Goal: Task Accomplishment & Management: Use online tool/utility

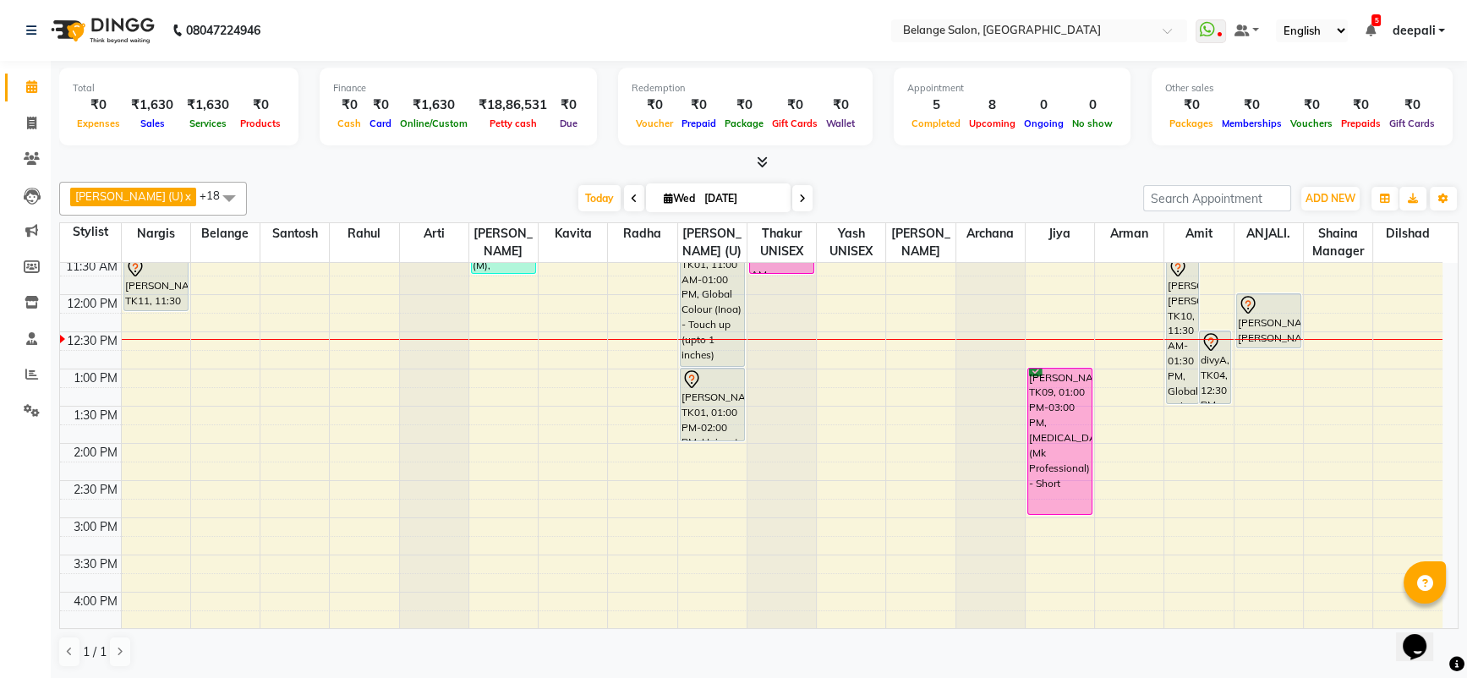
scroll to position [273, 0]
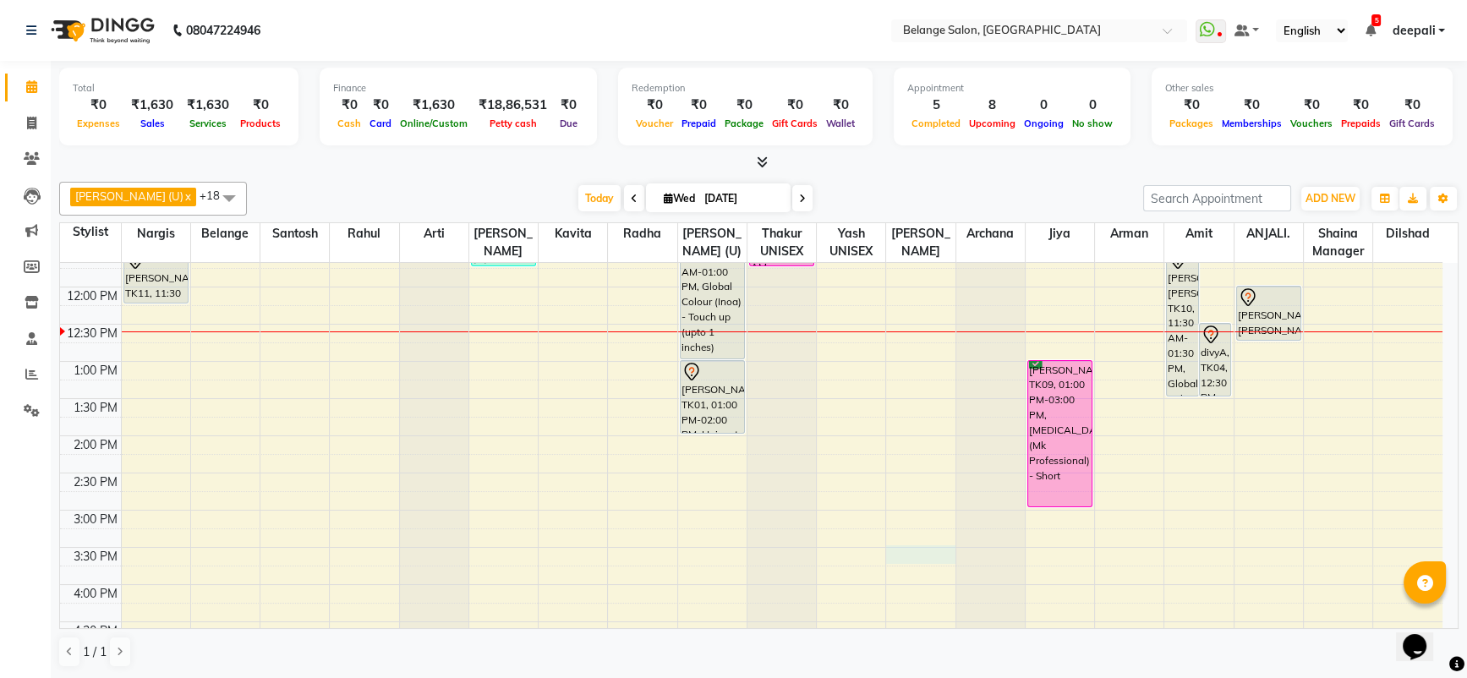
click at [939, 545] on div "8:00 AM 8:30 AM 9:00 AM 9:30 AM 10:00 AM 10:30 AM 11:00 AM 11:30 AM 12:00 PM 12…" at bounding box center [751, 547] width 1382 height 1115
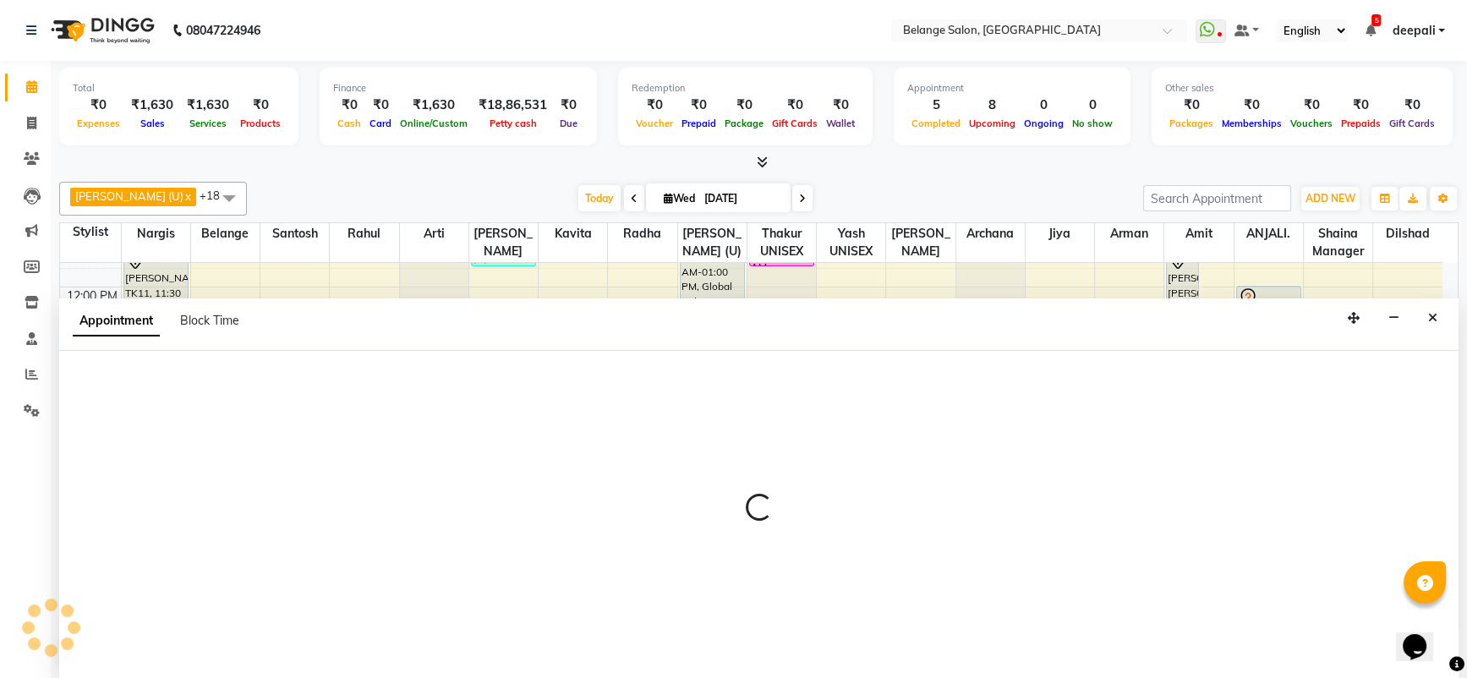
scroll to position [0, 0]
select select "68481"
select select "tentative"
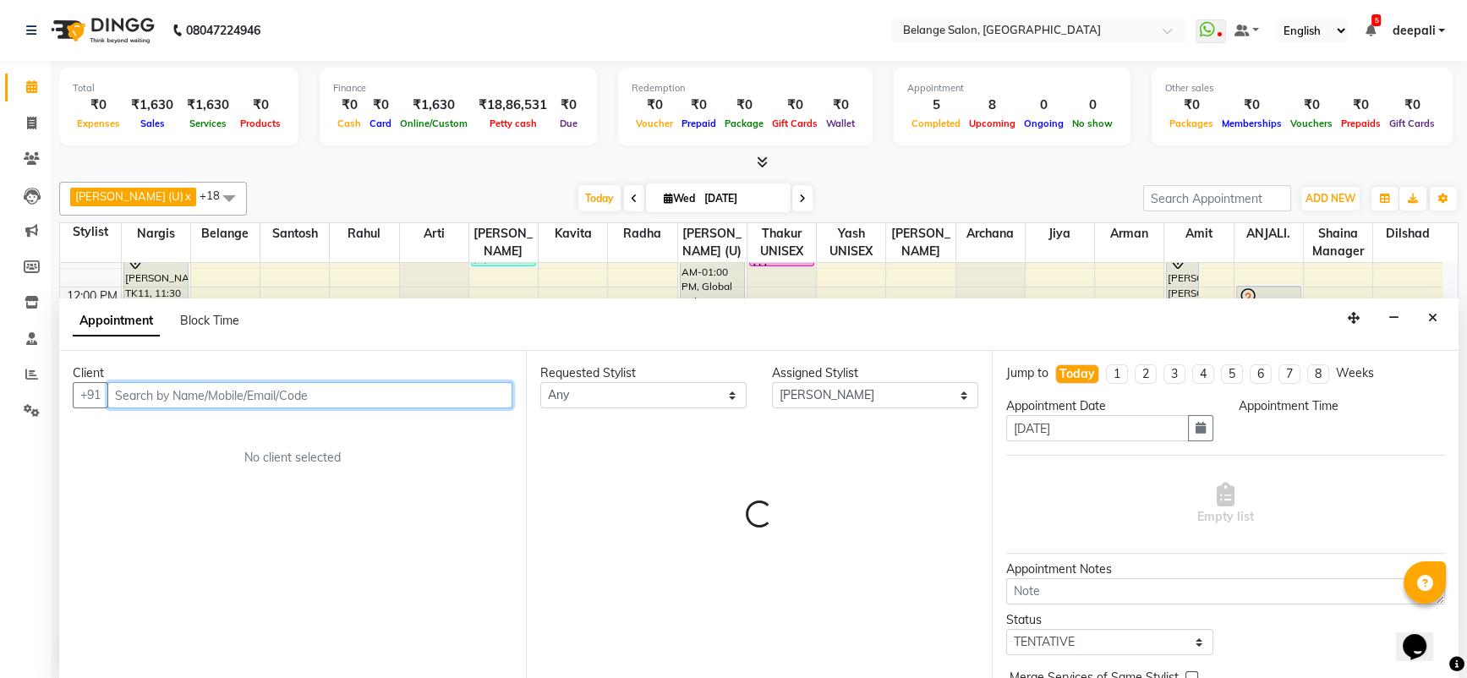
select select "930"
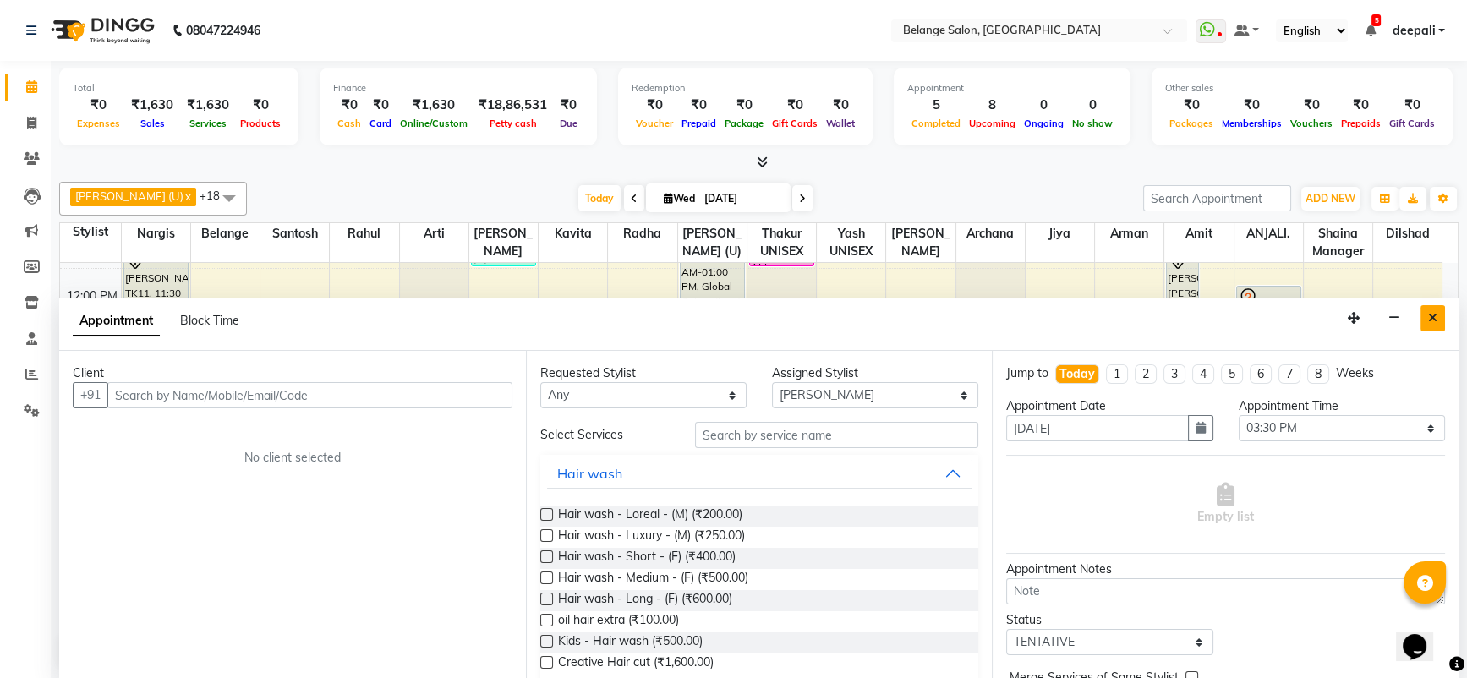
click at [1437, 315] on button "Close" at bounding box center [1433, 318] width 25 height 26
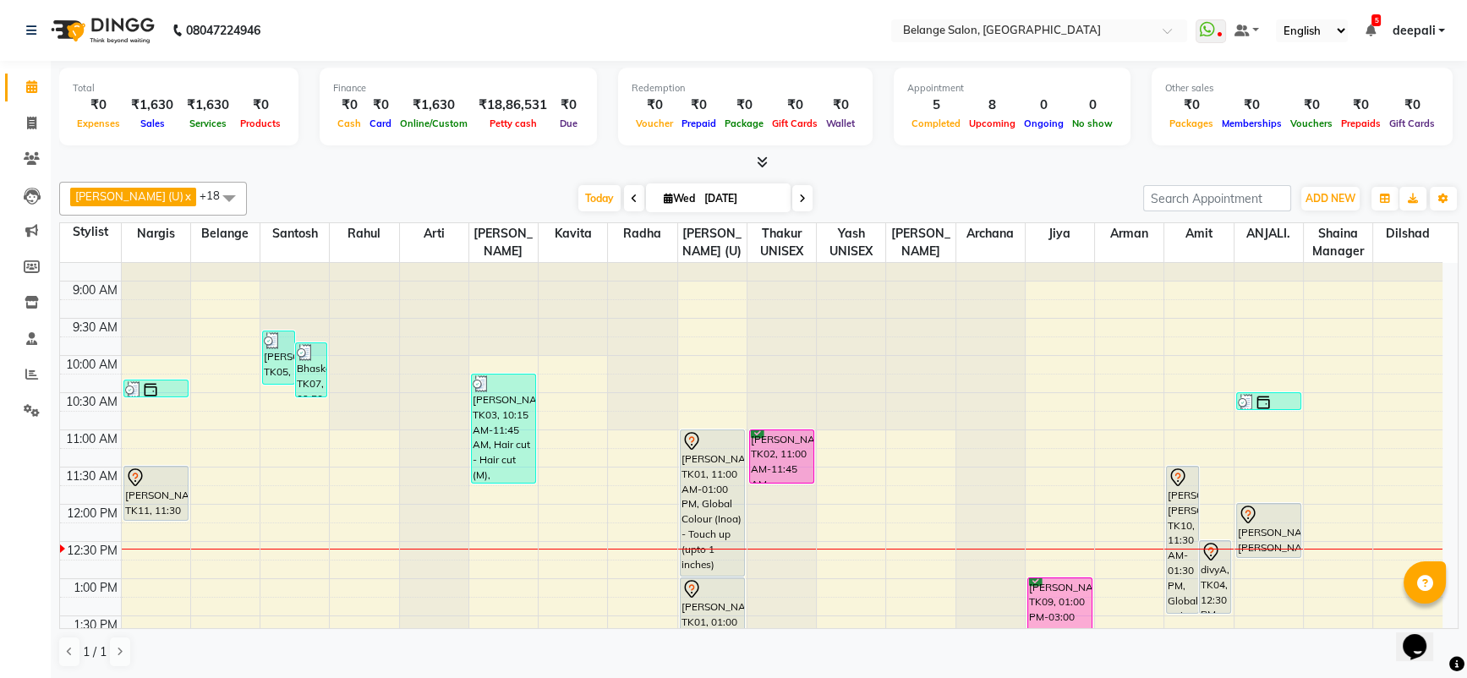
scroll to position [52, 0]
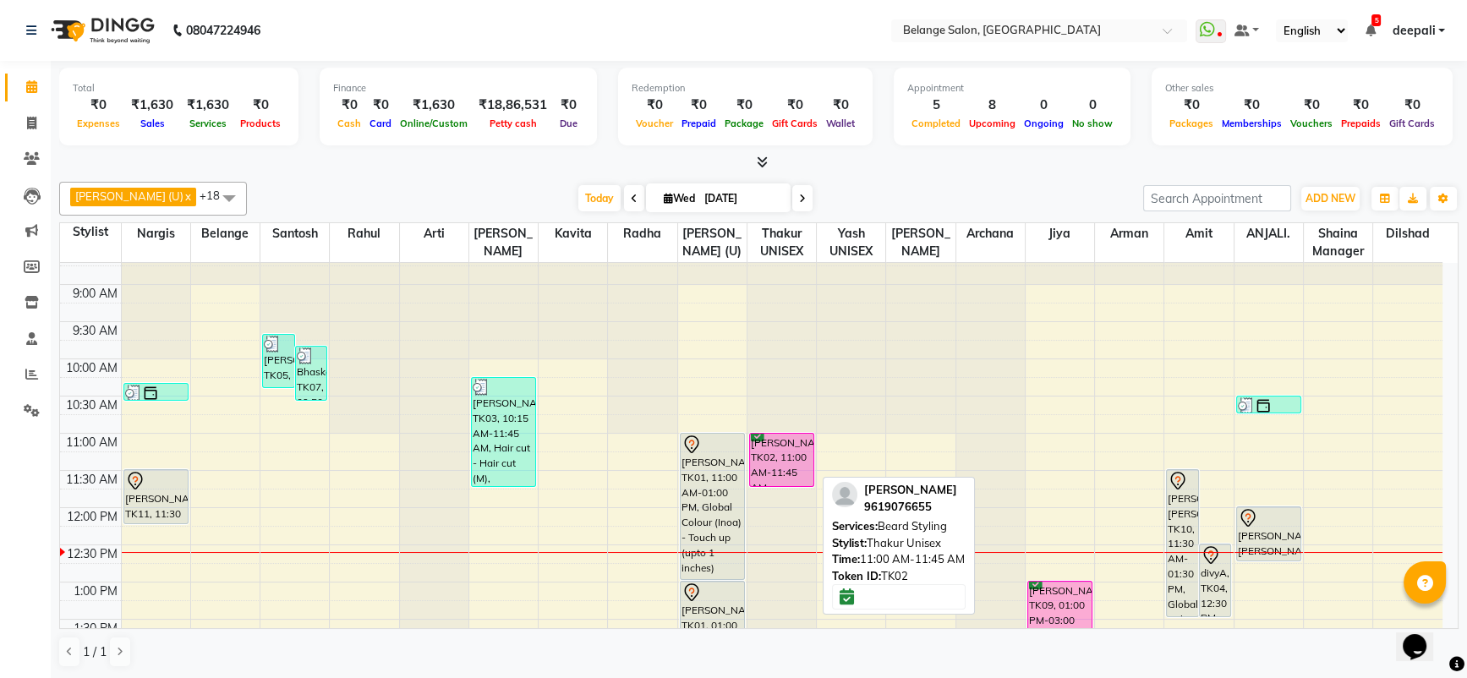
click at [782, 447] on div "[PERSON_NAME], TK02, 11:00 AM-11:45 AM, [PERSON_NAME] Styling" at bounding box center [781, 460] width 63 height 52
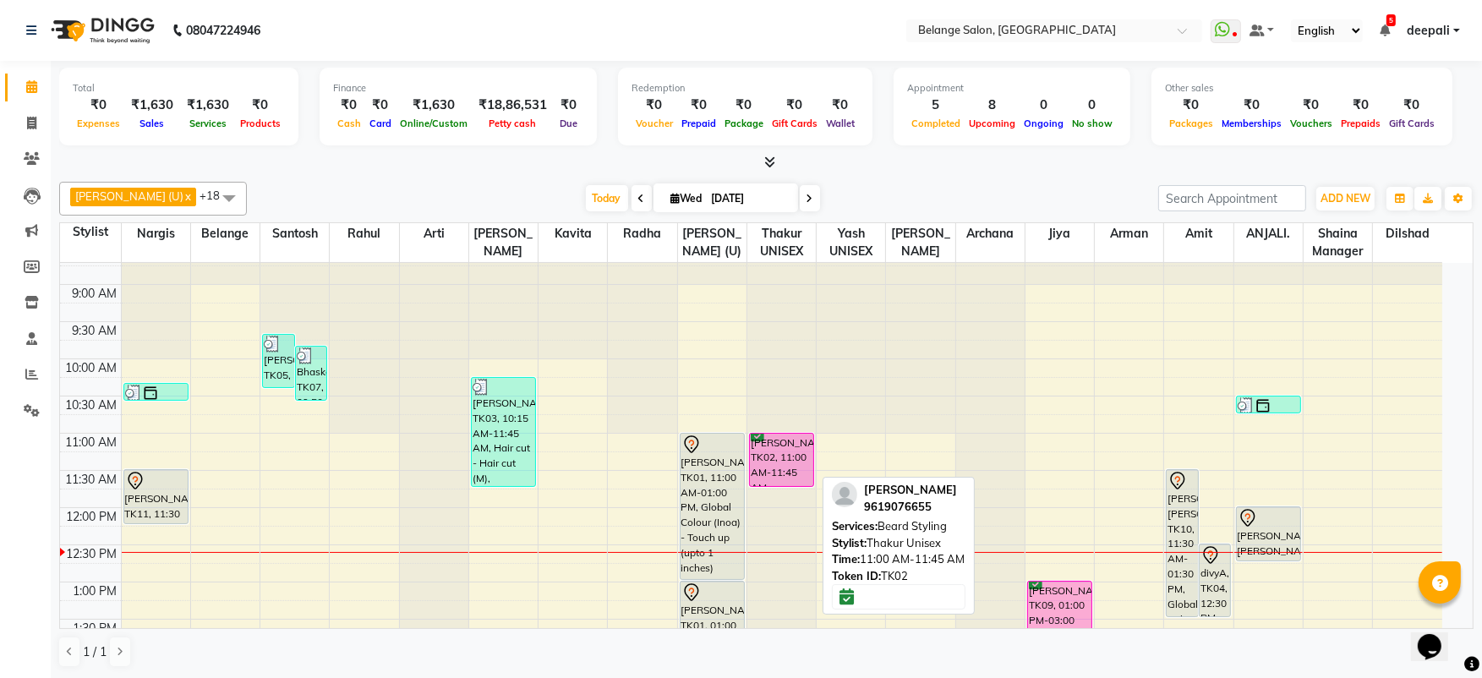
select select "6"
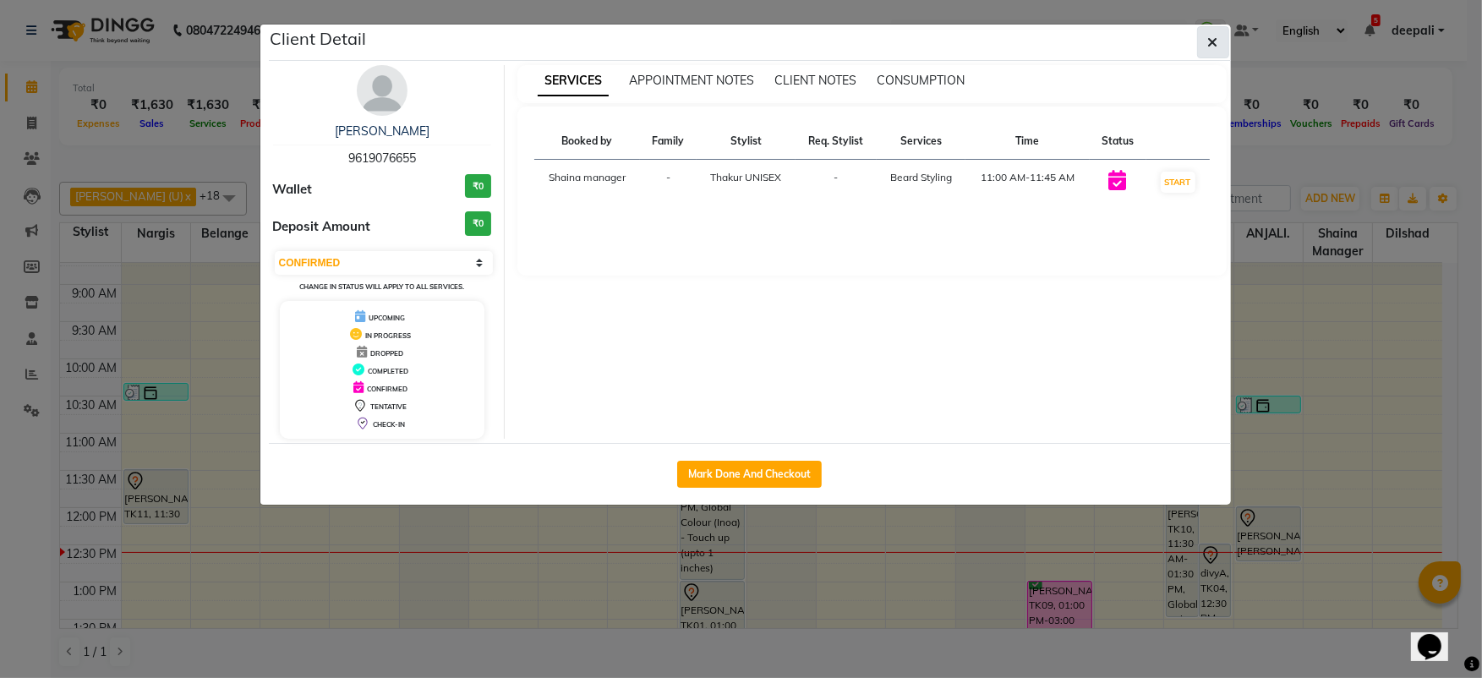
click at [1221, 46] on button "button" at bounding box center [1213, 42] width 32 height 32
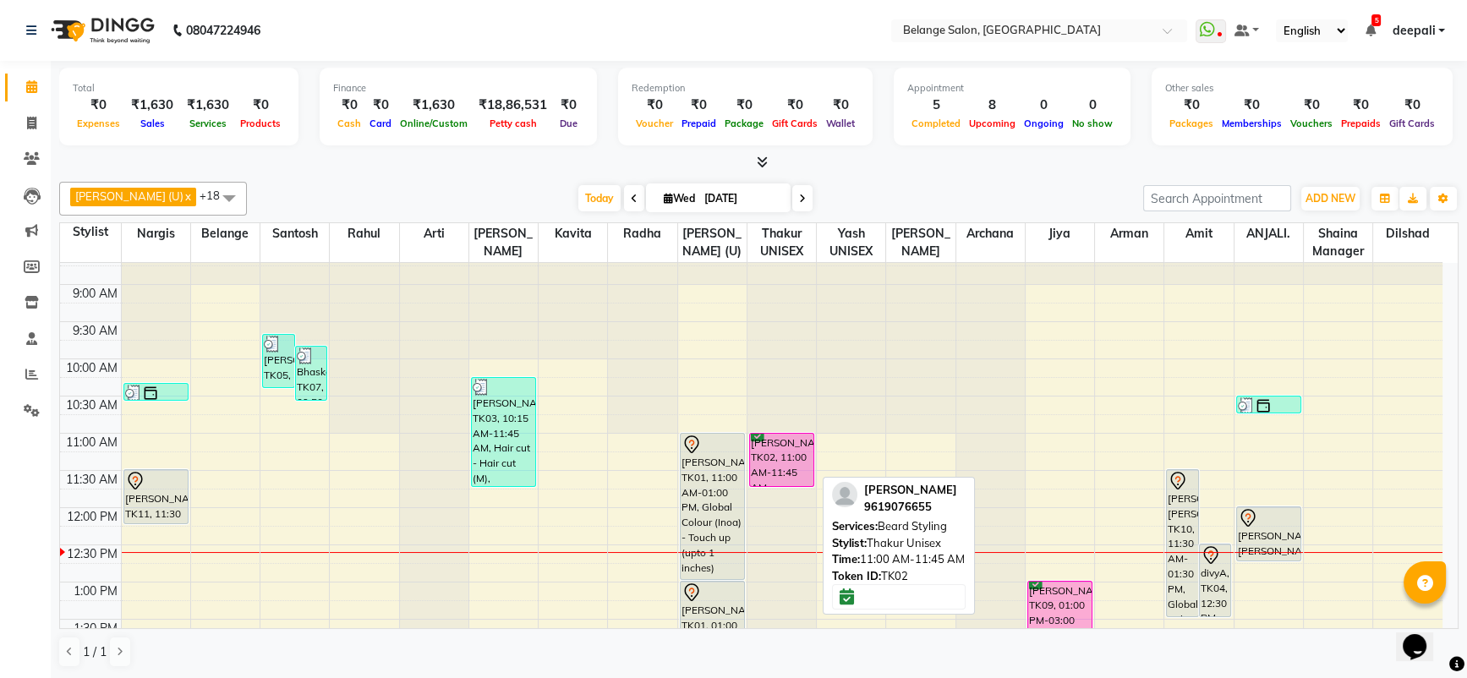
click at [784, 449] on div "[PERSON_NAME], TK02, 11:00 AM-11:45 AM, [PERSON_NAME] Styling" at bounding box center [781, 460] width 63 height 52
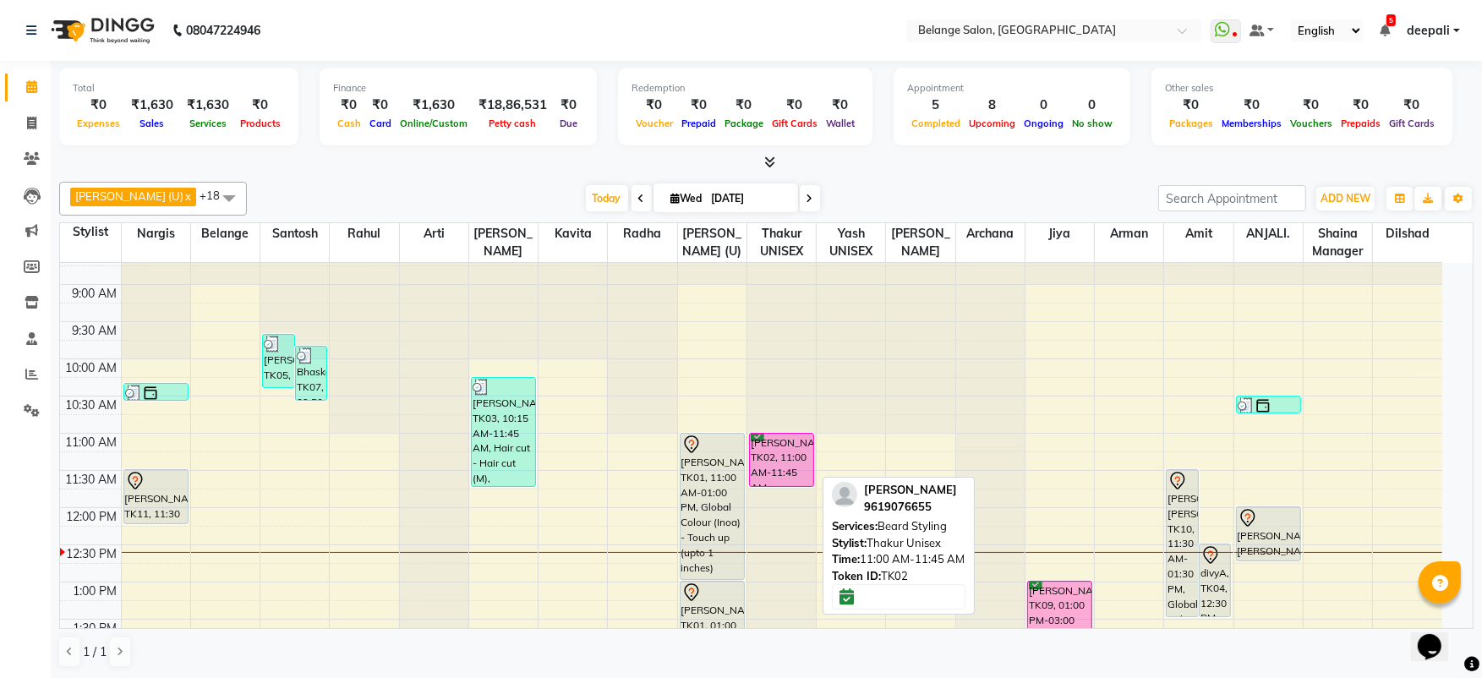
select select "6"
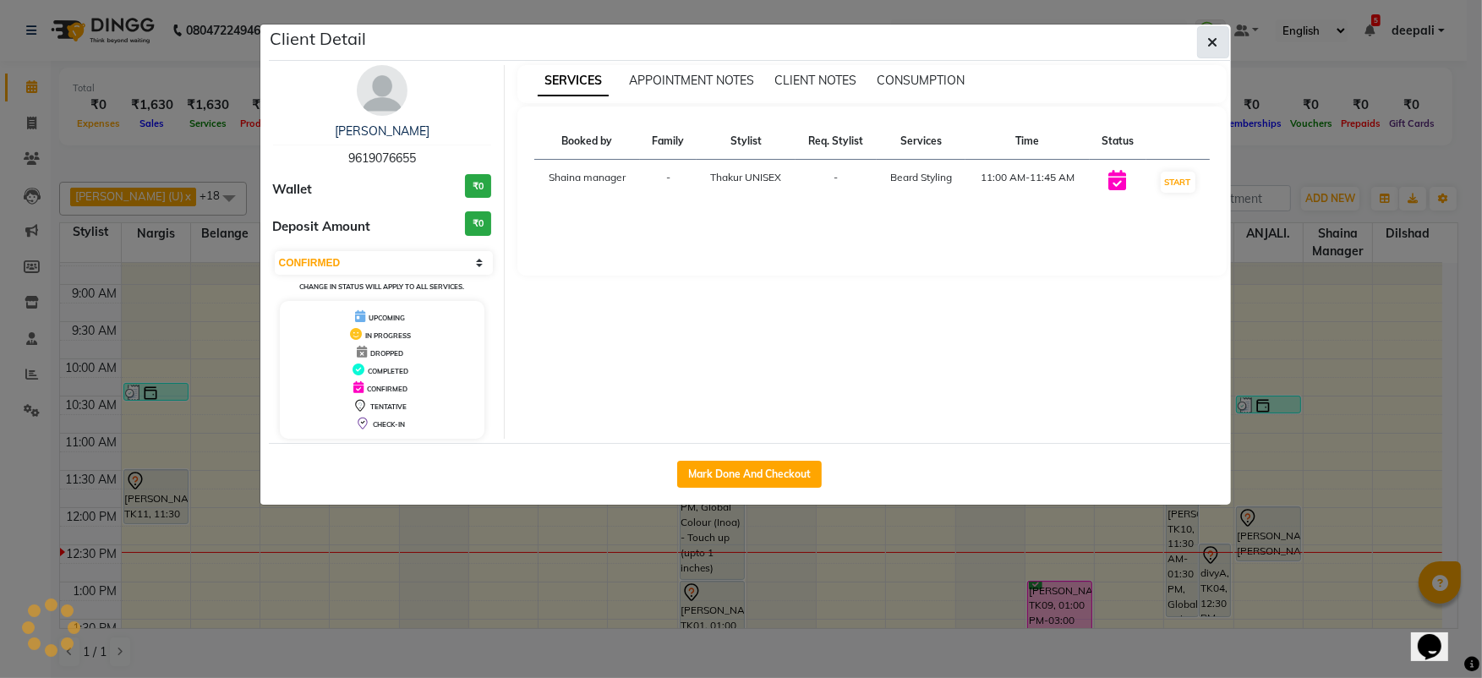
click at [1204, 46] on button "button" at bounding box center [1213, 42] width 32 height 32
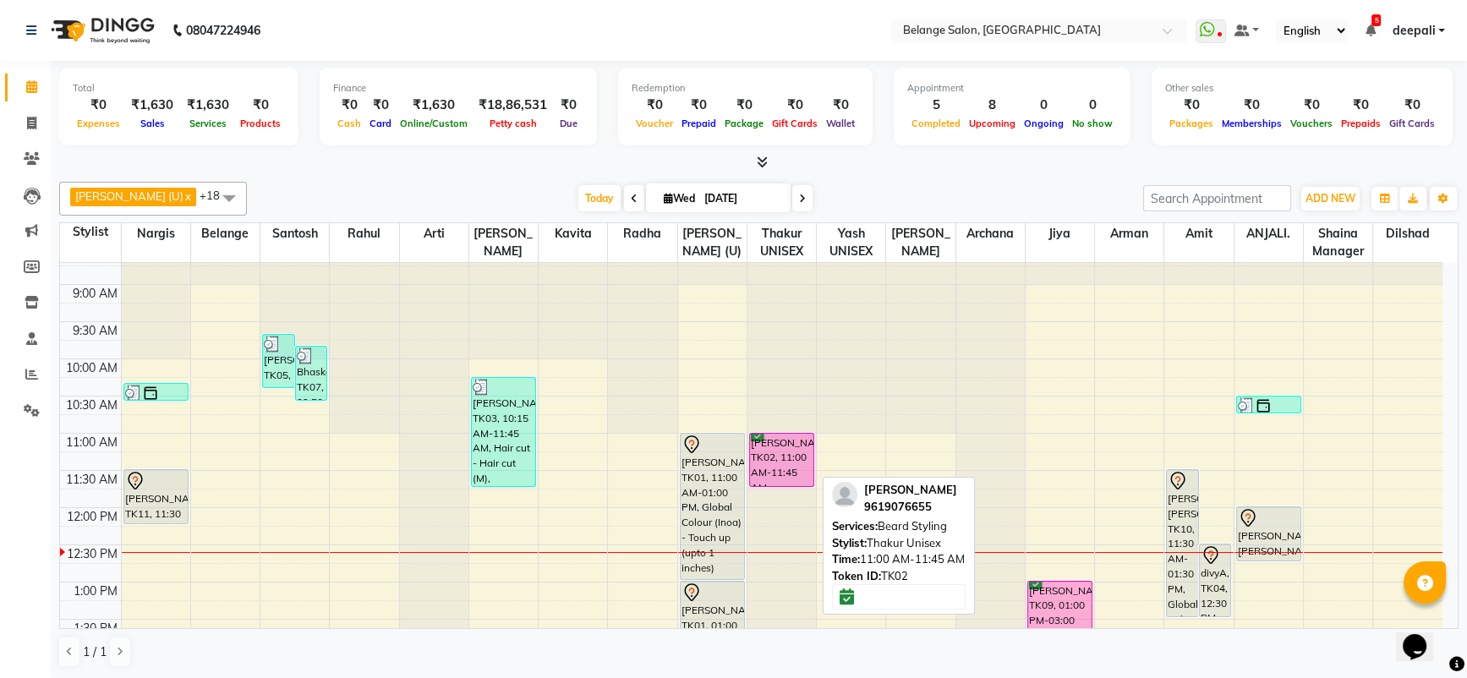
click at [763, 444] on div "[PERSON_NAME], TK02, 11:00 AM-11:45 AM, [PERSON_NAME] Styling" at bounding box center [781, 460] width 63 height 52
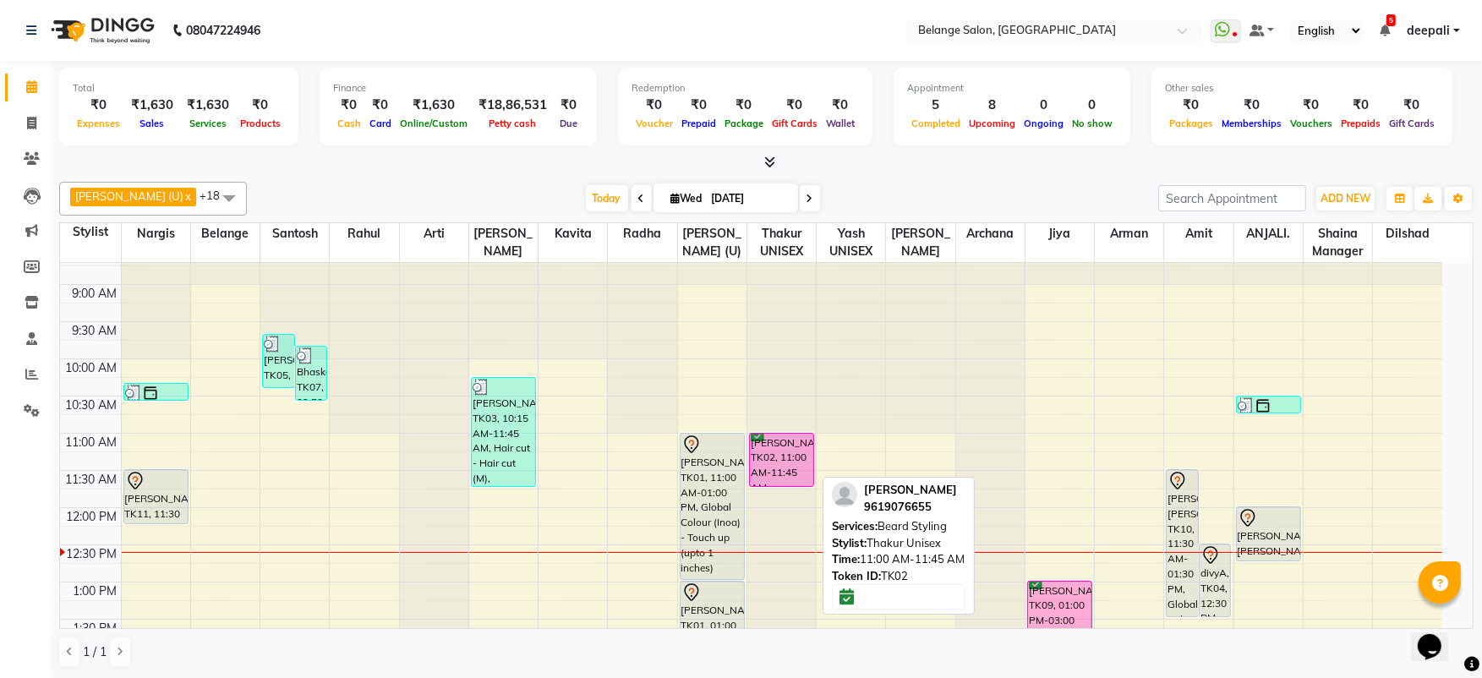
select select "6"
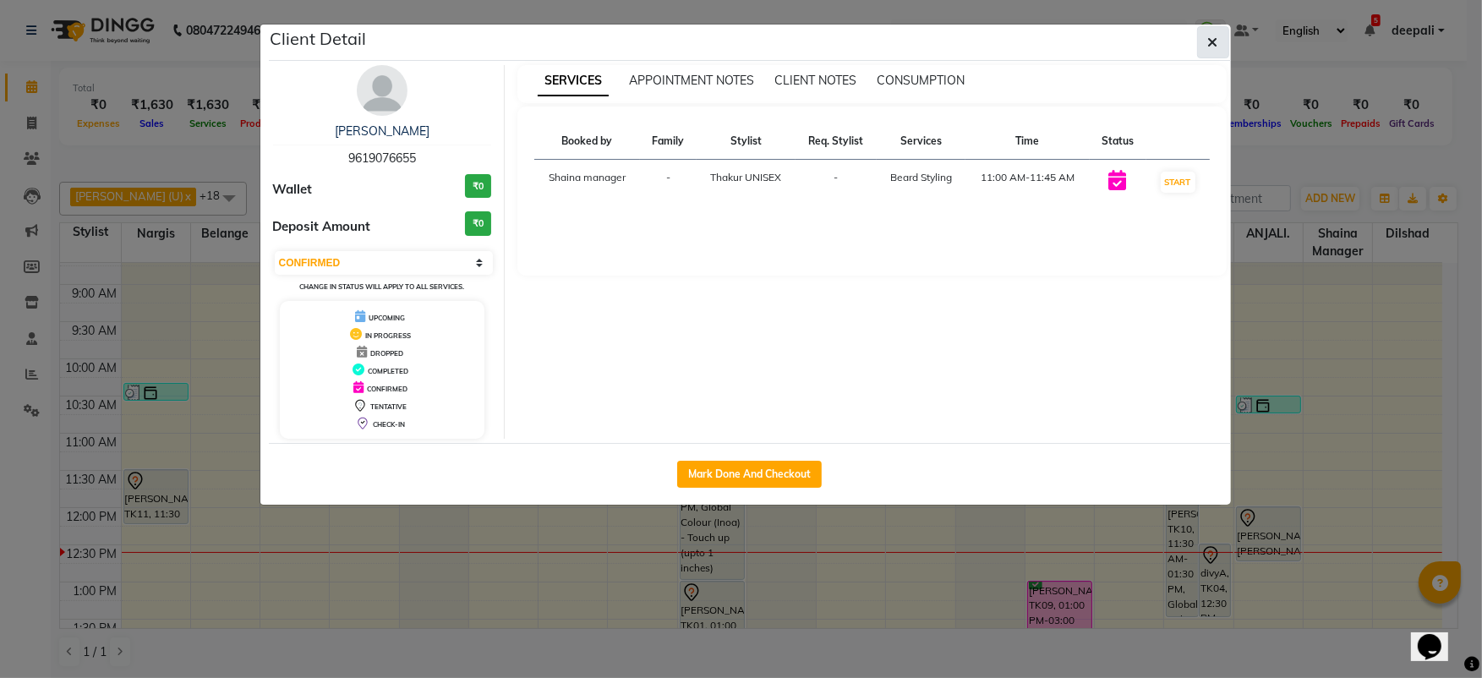
click at [1212, 41] on icon "button" at bounding box center [1213, 43] width 10 height 14
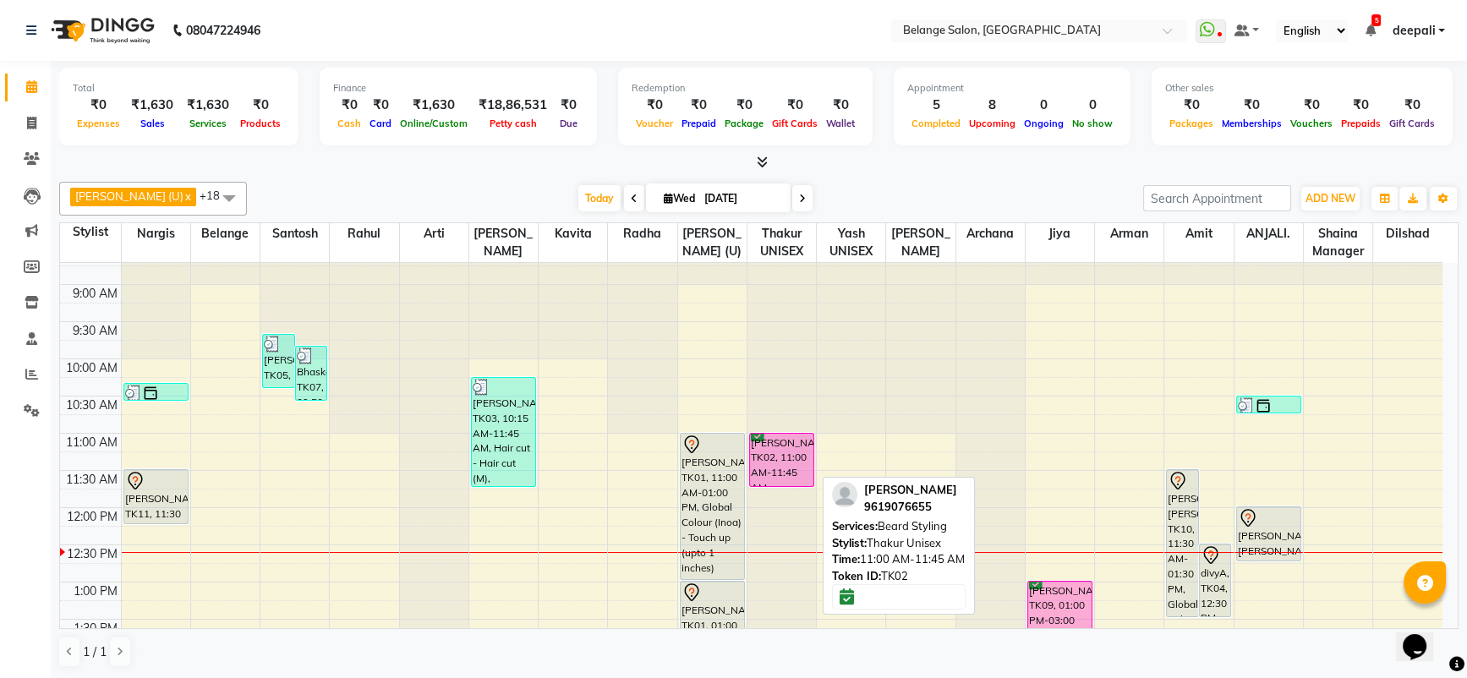
drag, startPoint x: 794, startPoint y: 457, endPoint x: 820, endPoint y: 444, distance: 29.1
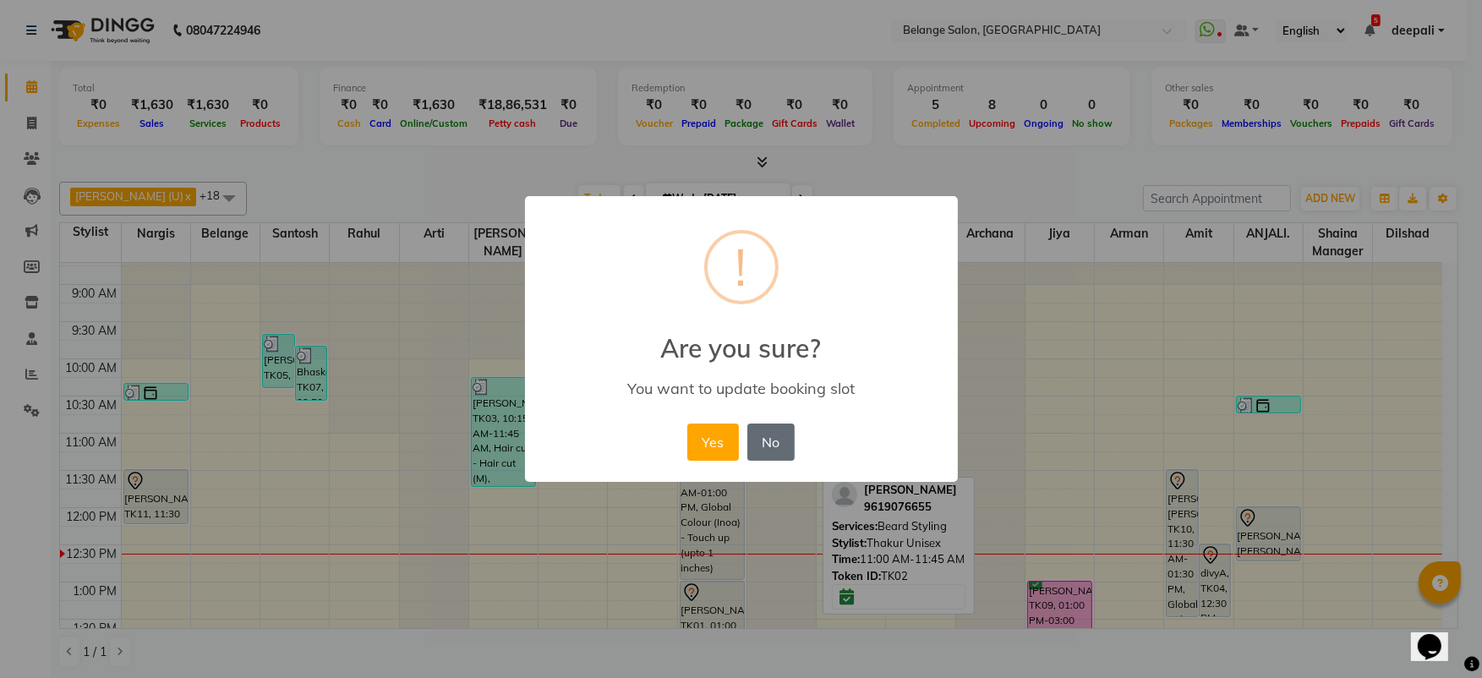
click at [764, 438] on button "No" at bounding box center [770, 442] width 47 height 37
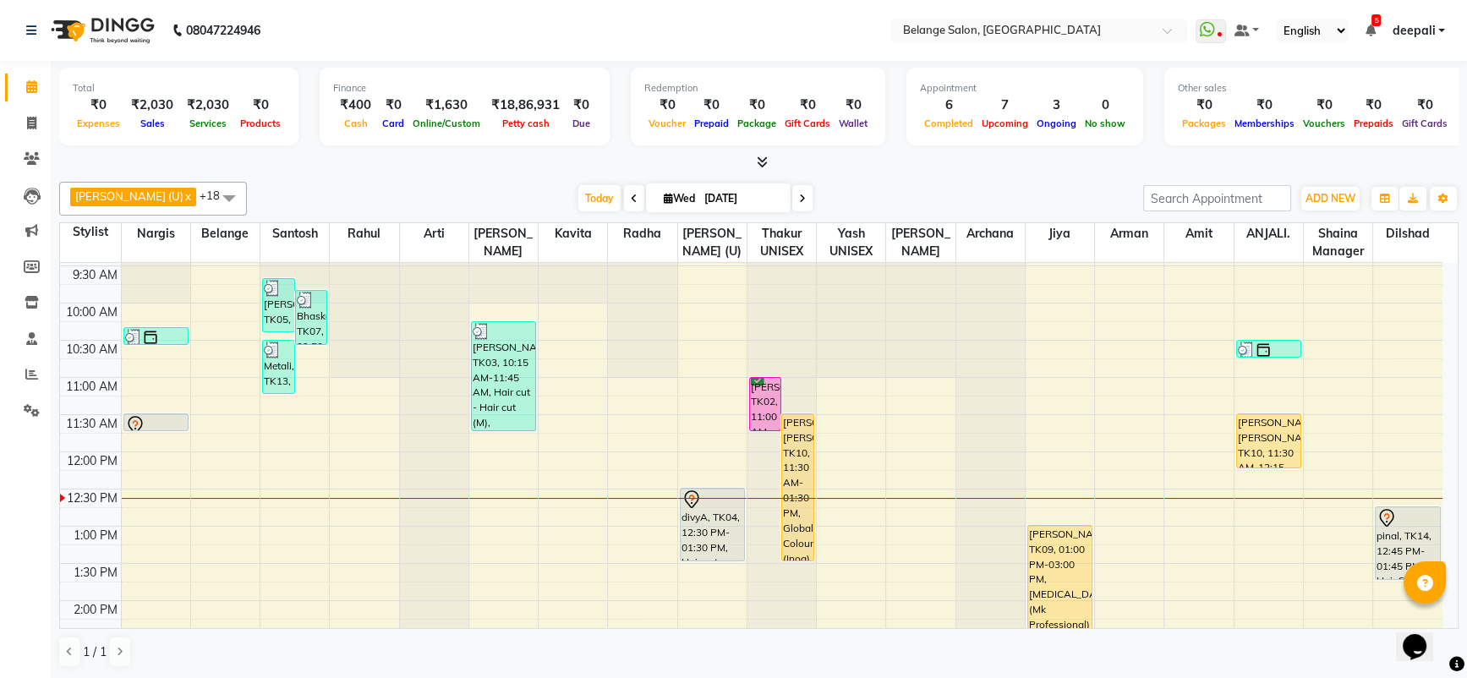
scroll to position [107, 0]
click at [578, 190] on span "Today" at bounding box center [599, 198] width 42 height 26
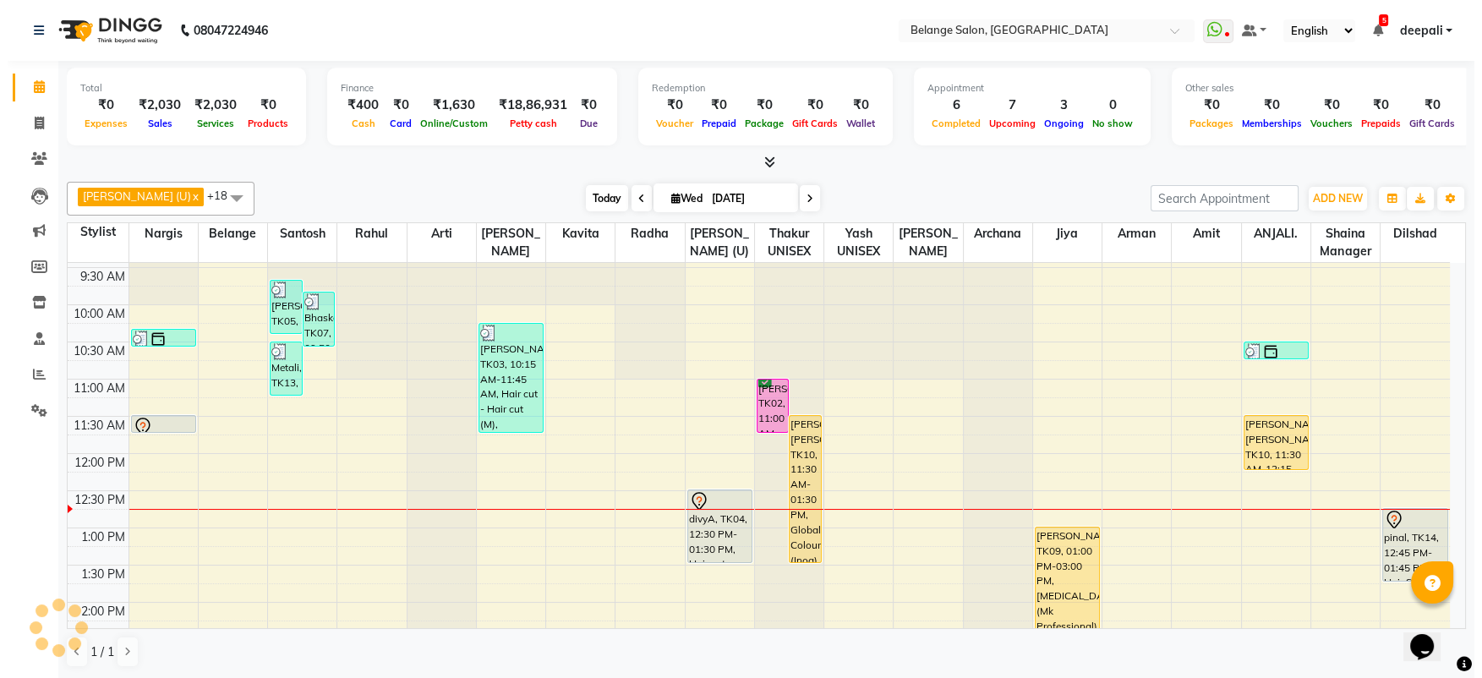
scroll to position [298, 0]
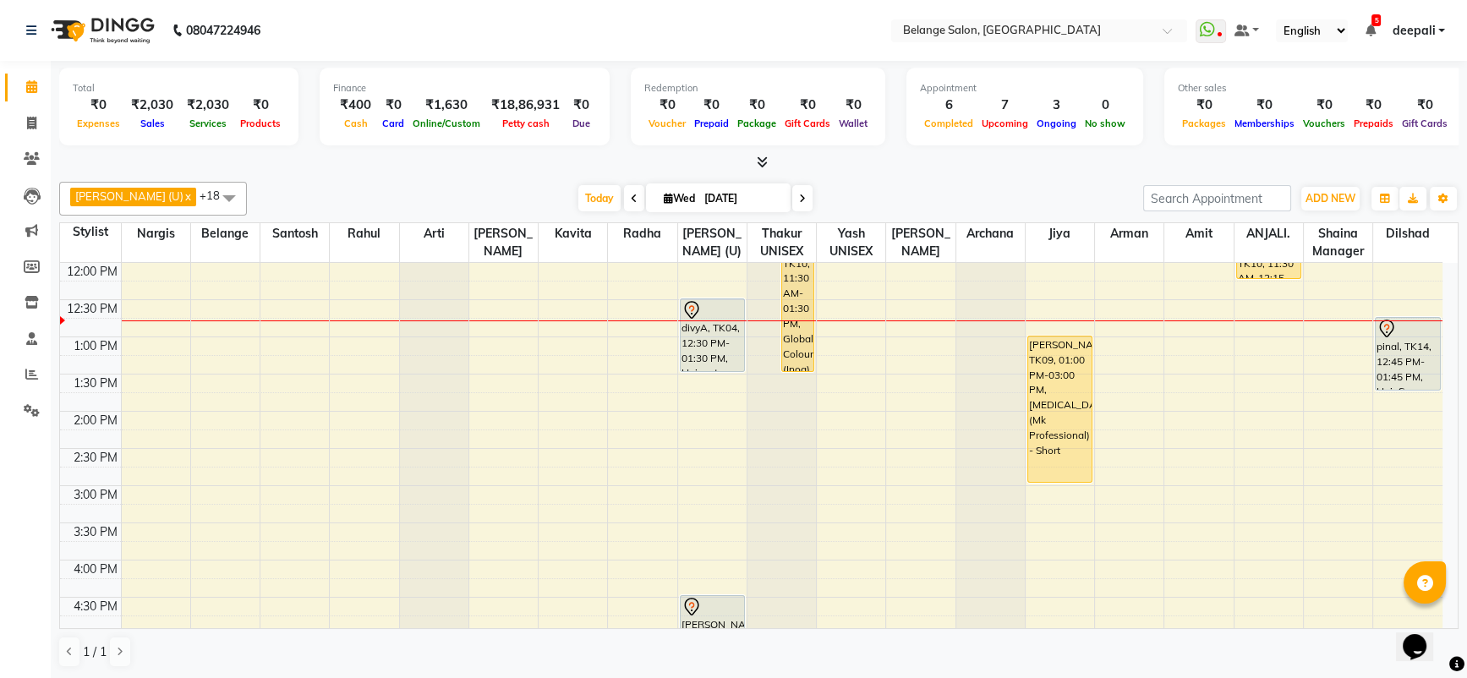
click at [577, 190] on div "Today Wed 03-09-2025" at bounding box center [696, 198] width 238 height 25
click at [33, 128] on icon at bounding box center [31, 123] width 9 height 13
select select "5076"
select select "service"
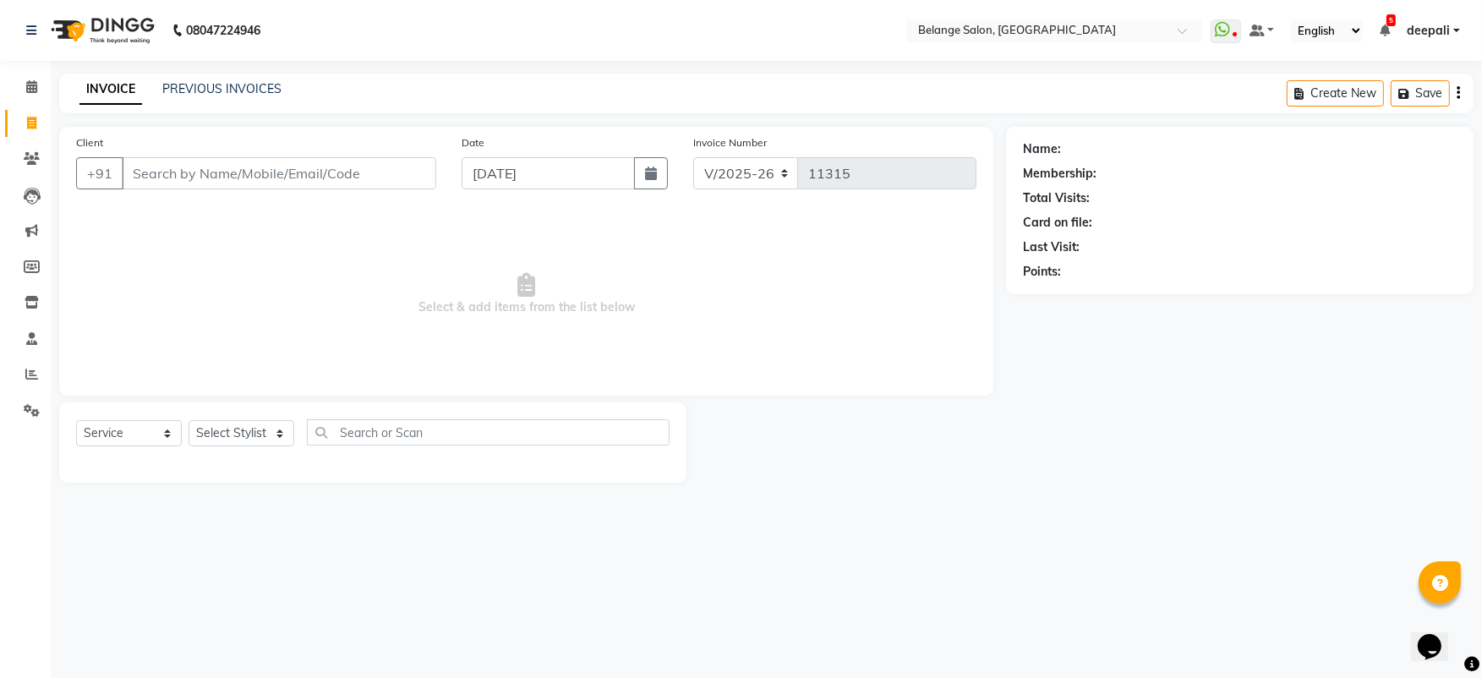
click at [156, 176] on input "Client" at bounding box center [279, 173] width 315 height 32
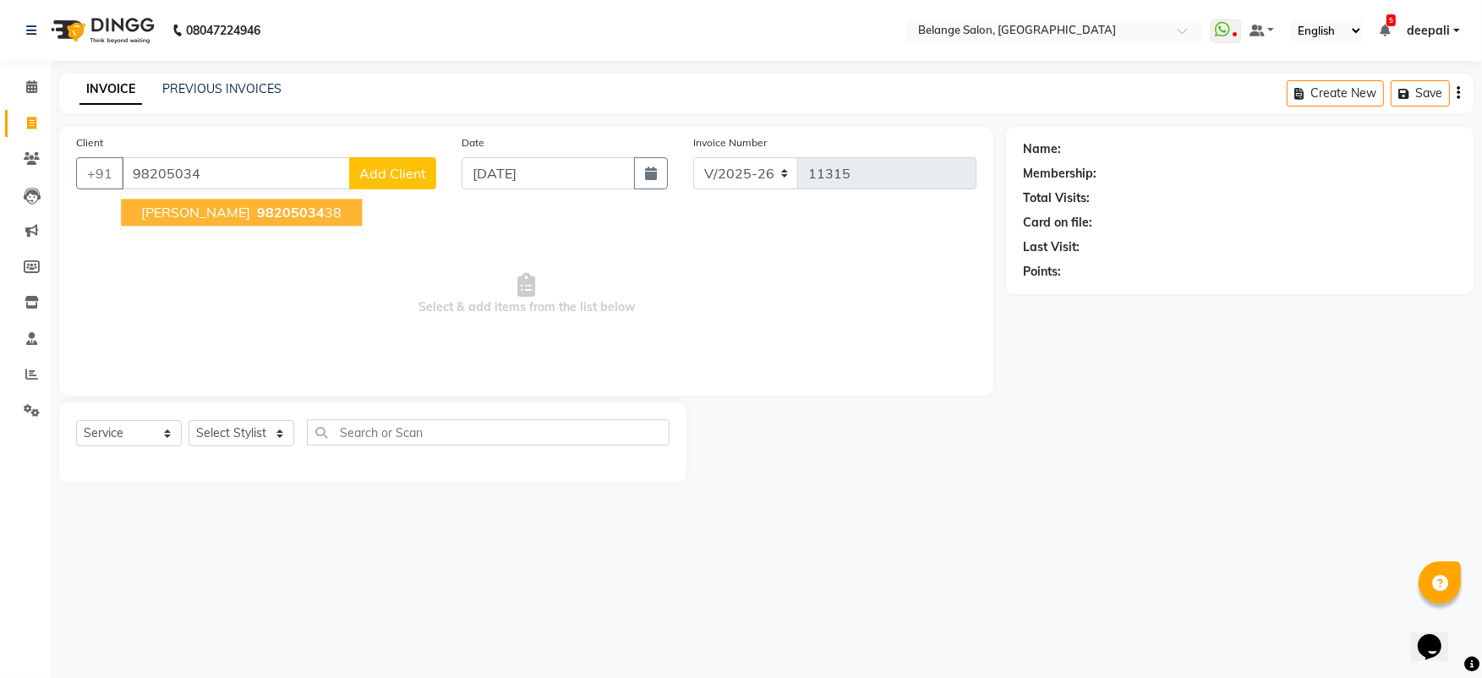
click at [179, 208] on span "shilpa shah" at bounding box center [195, 212] width 109 height 17
type input "9820503438"
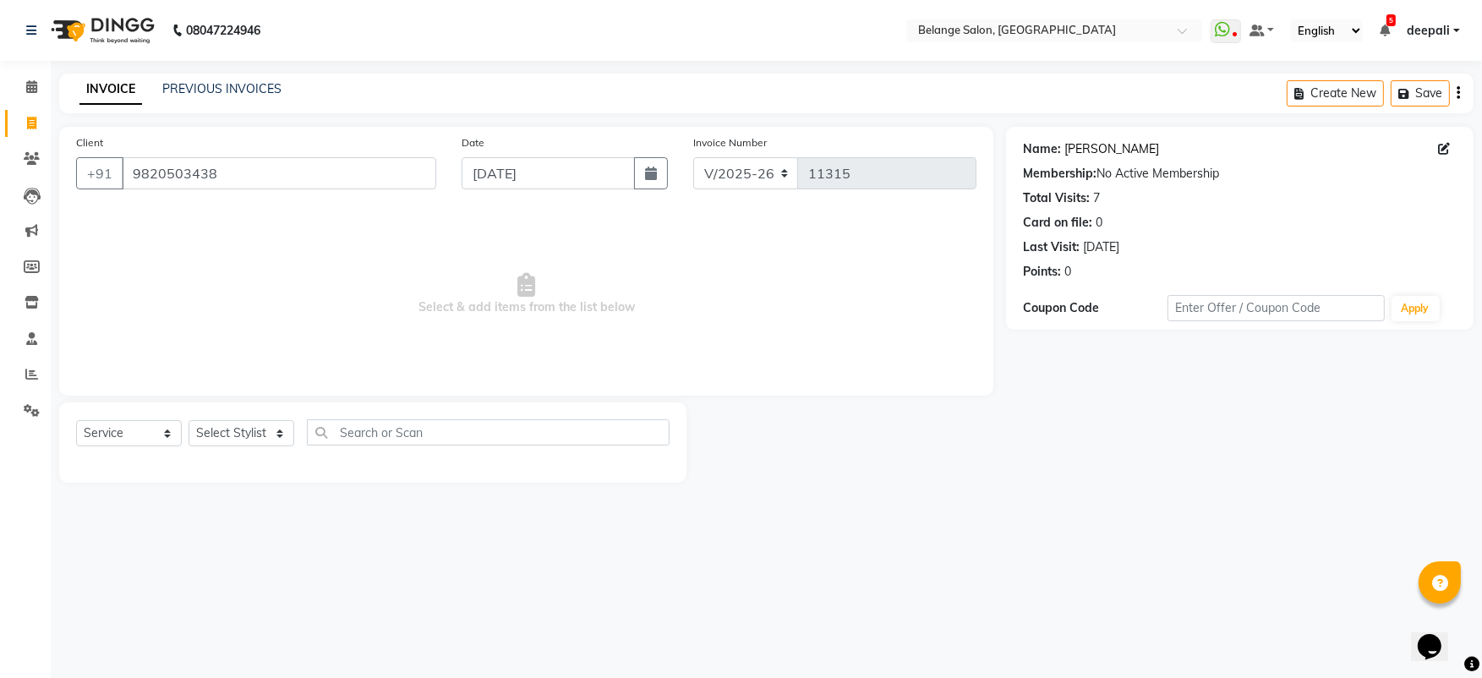
click at [1109, 145] on link "Shilpa Shah" at bounding box center [1112, 149] width 95 height 18
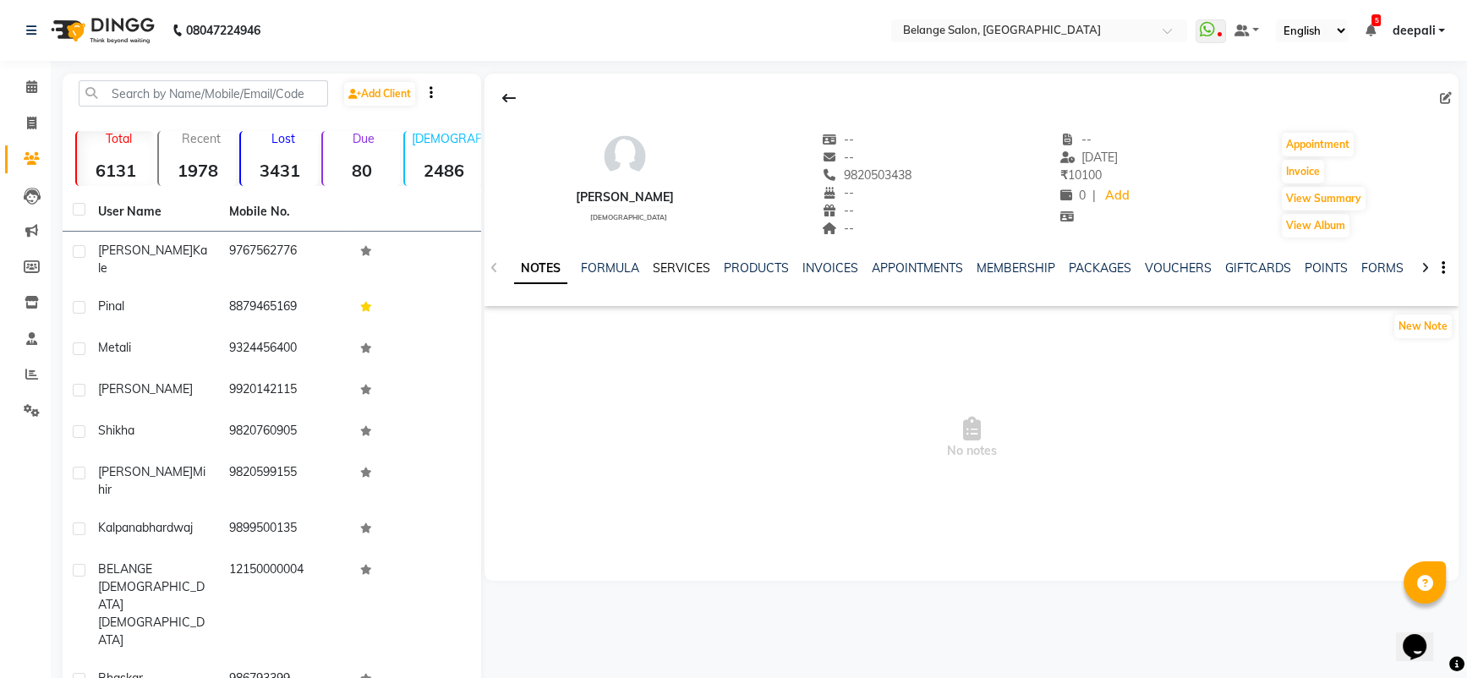
click at [701, 267] on link "SERVICES" at bounding box center [681, 267] width 57 height 15
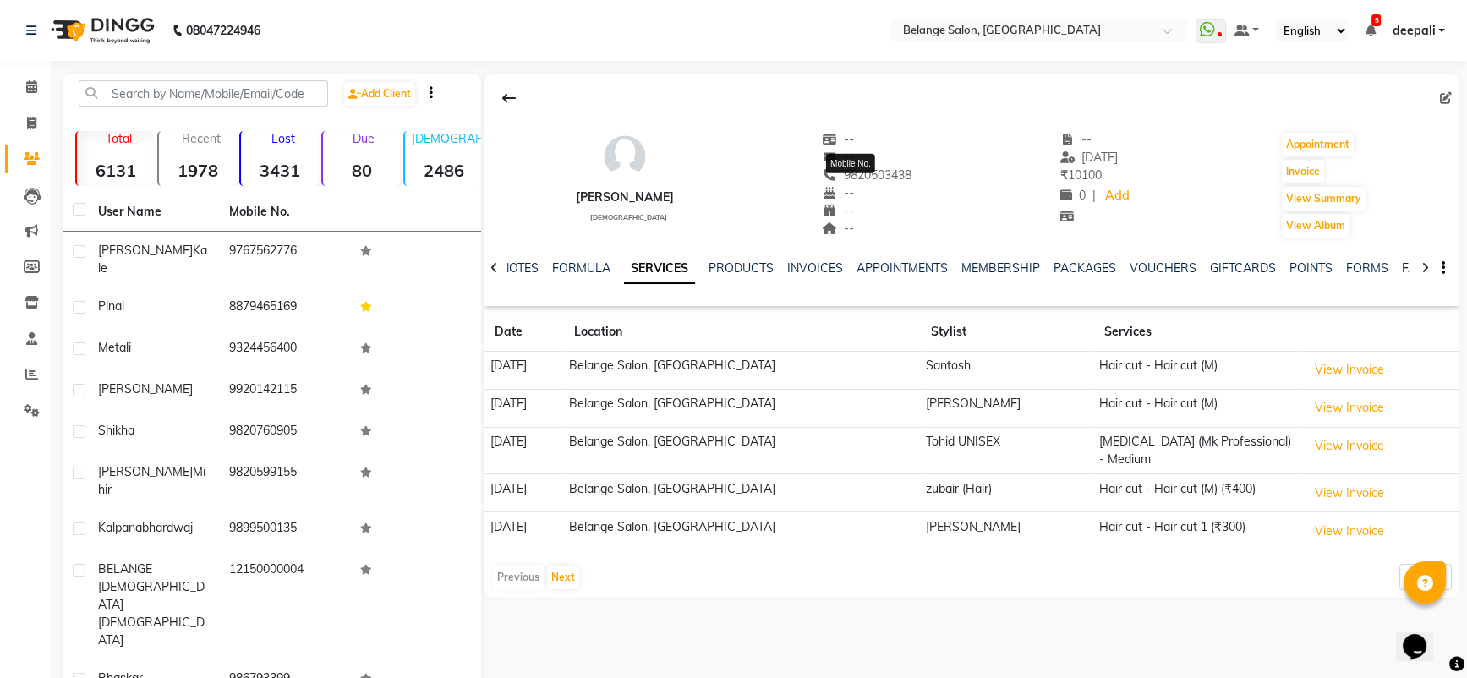
click at [865, 175] on span "9820503438" at bounding box center [867, 174] width 90 height 15
copy span "9820503438"
click at [33, 83] on icon at bounding box center [31, 86] width 11 height 13
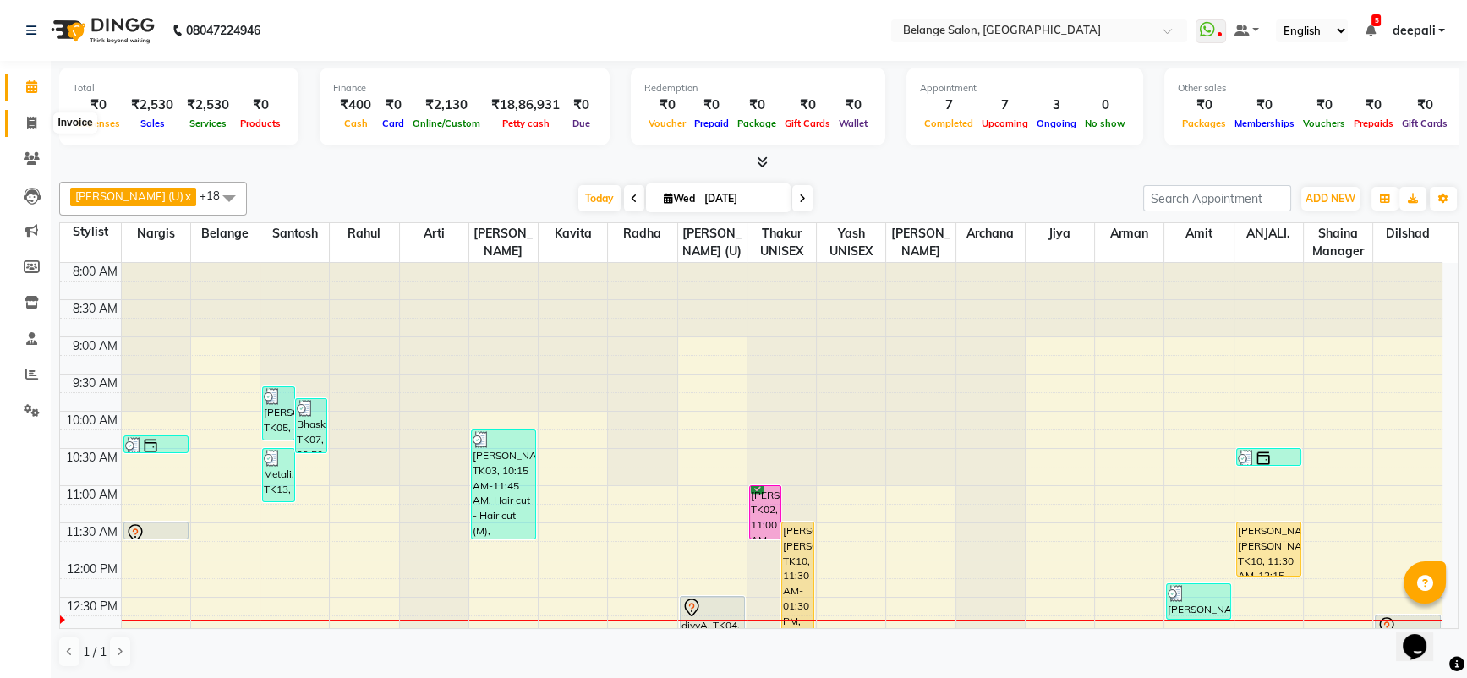
click at [24, 124] on span at bounding box center [32, 123] width 30 height 19
select select "service"
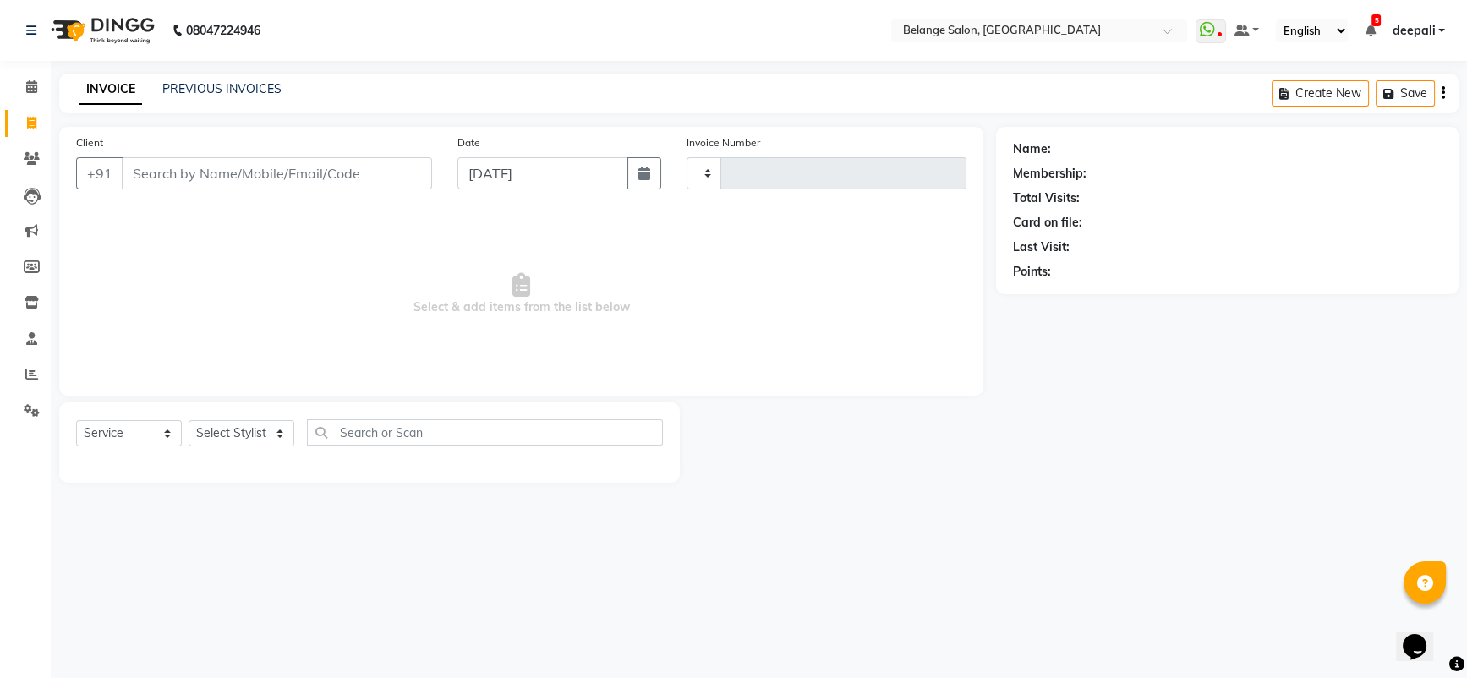
type input "11315"
select select "5076"
click at [155, 175] on input "Client" at bounding box center [279, 173] width 315 height 32
type input "9820503438"
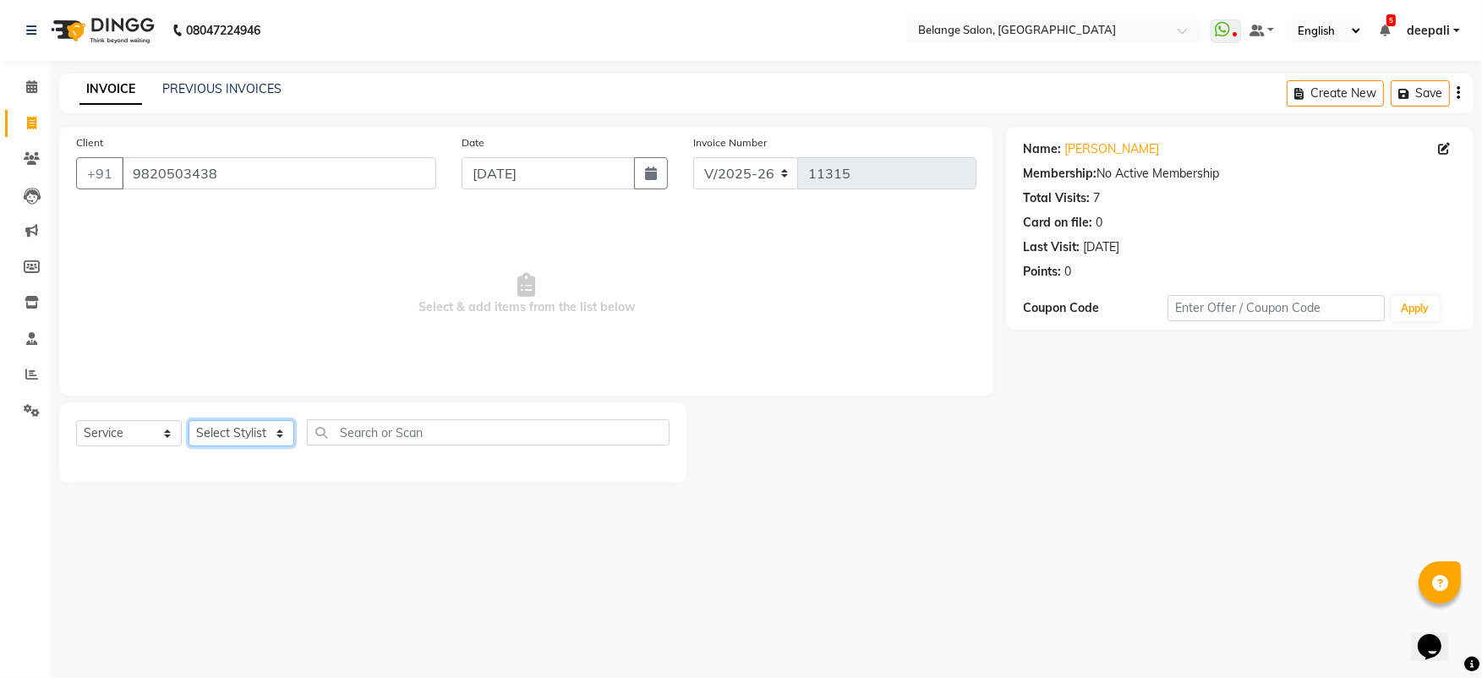
click at [262, 426] on select "Select Stylist aftab (U) Ali Amit ANJALI. Archana Arman Arti Belange Billing de…" at bounding box center [242, 433] width 106 height 26
click at [189, 420] on select "Select Stylist aftab (U) Ali Amit ANJALI. Archana Arman Arti Belange Billing de…" at bounding box center [242, 433] width 106 height 26
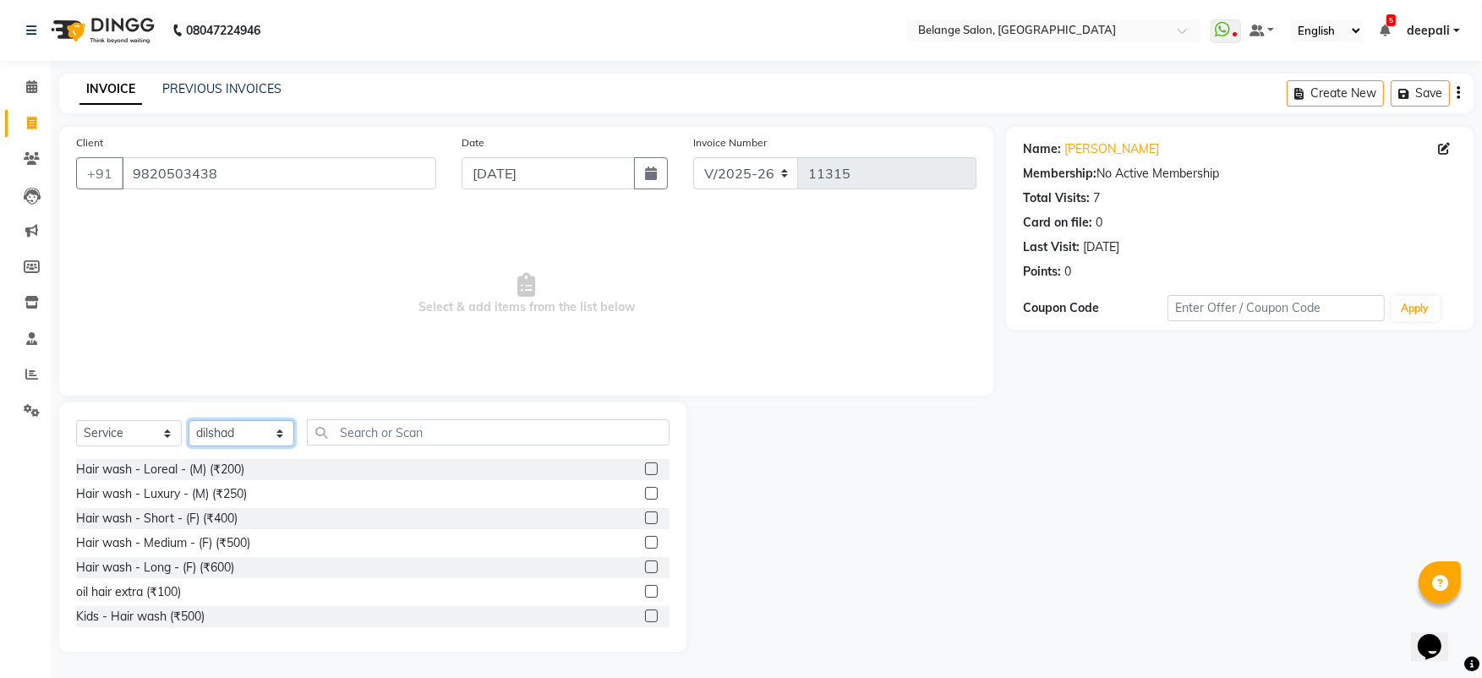
click at [211, 424] on select "Select Stylist aftab (U) Ali Amit ANJALI. Archana Arman Arti Belange Billing de…" at bounding box center [242, 433] width 106 height 26
select select "34079"
click at [189, 420] on select "Select Stylist aftab (U) Ali Amit ANJALI. Archana Arman Arti Belange Billing de…" at bounding box center [242, 433] width 106 height 26
click at [151, 437] on select "Select Service Product Membership Package Voucher Prepaid Gift Card" at bounding box center [129, 433] width 106 height 26
select select "product"
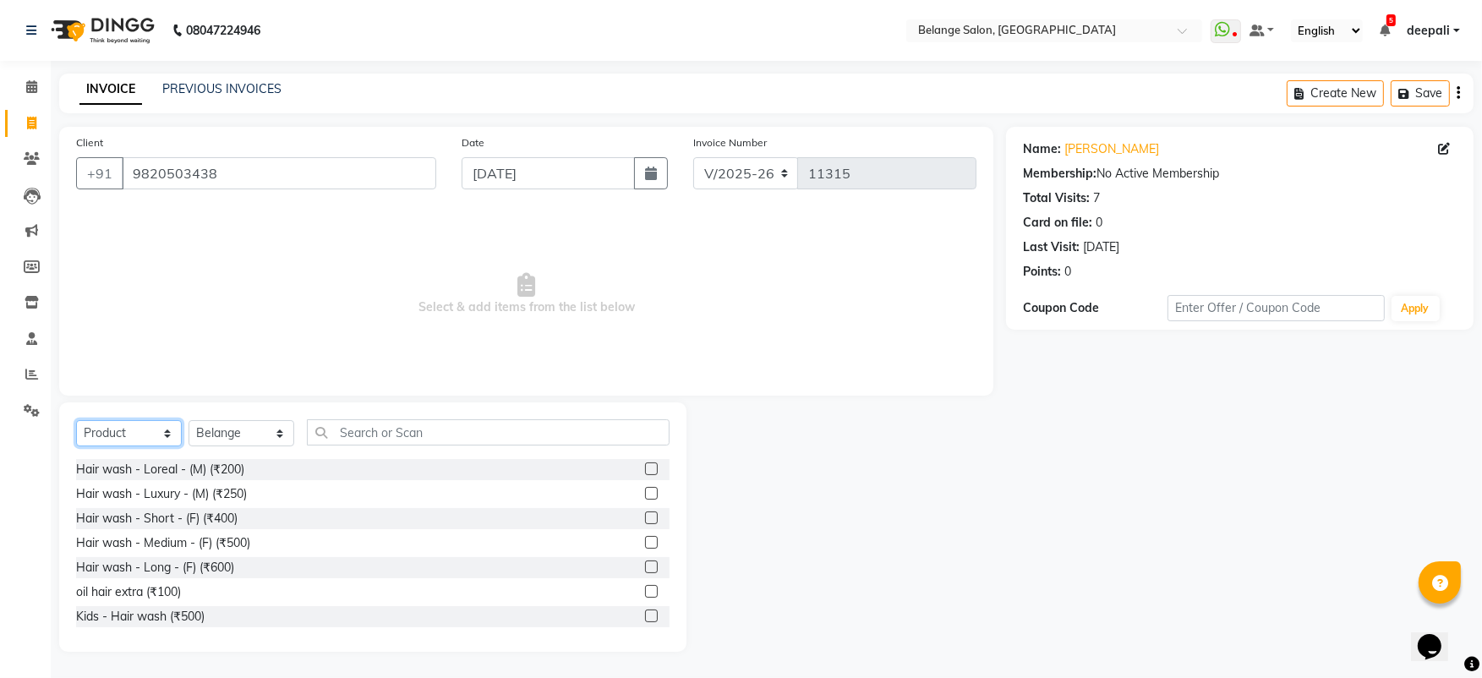
click at [76, 420] on select "Select Service Product Membership Package Voucher Prepaid Gift Card" at bounding box center [129, 433] width 106 height 26
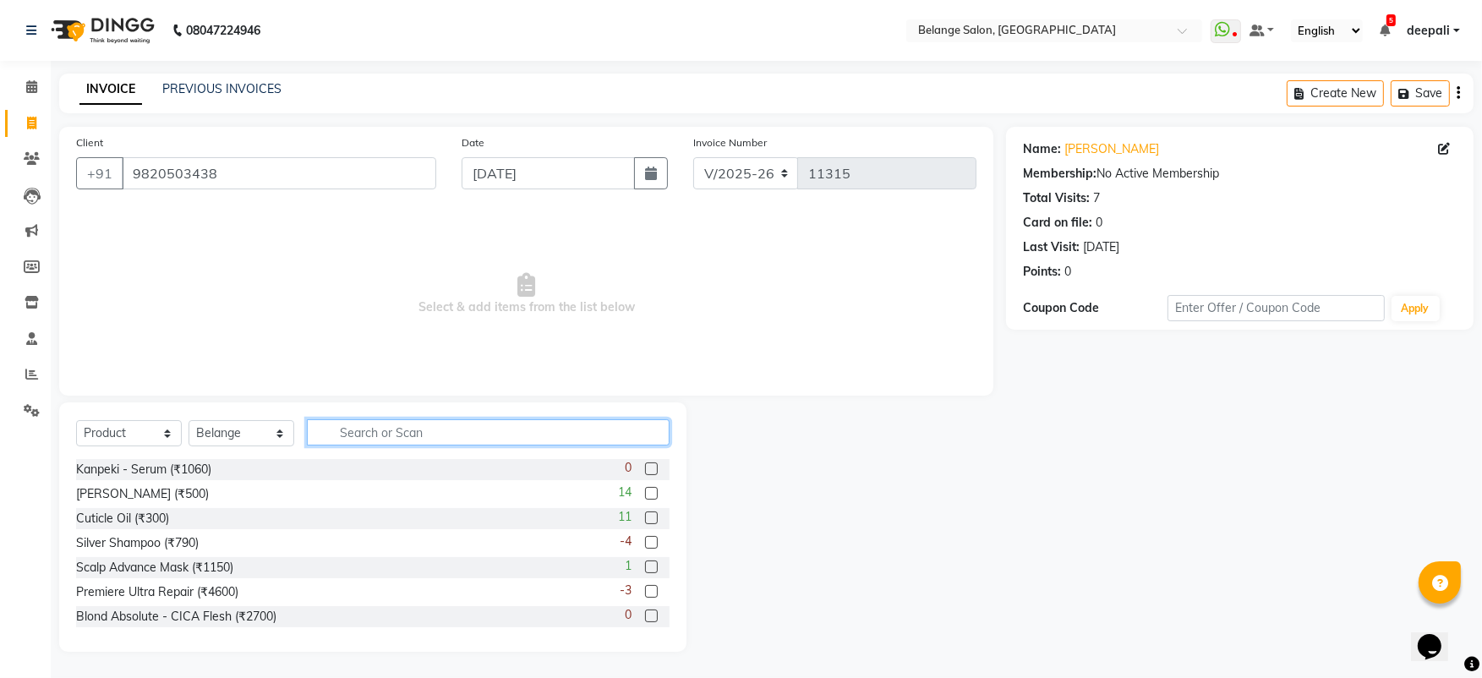
click at [353, 428] on input "text" at bounding box center [488, 432] width 363 height 26
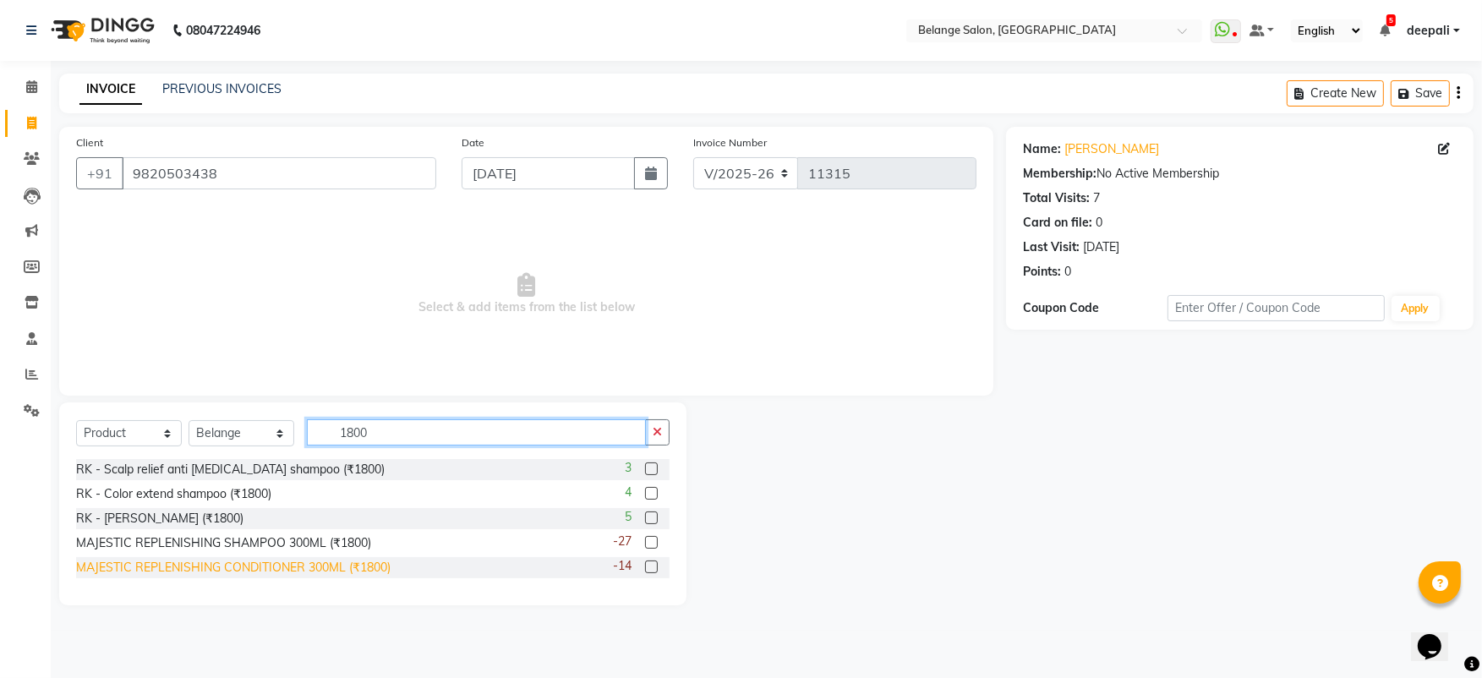
type input "1800"
click at [208, 575] on div "MAJESTIC REPLENISHING CONDITIONER 300ML (₹1800)" at bounding box center [233, 568] width 315 height 18
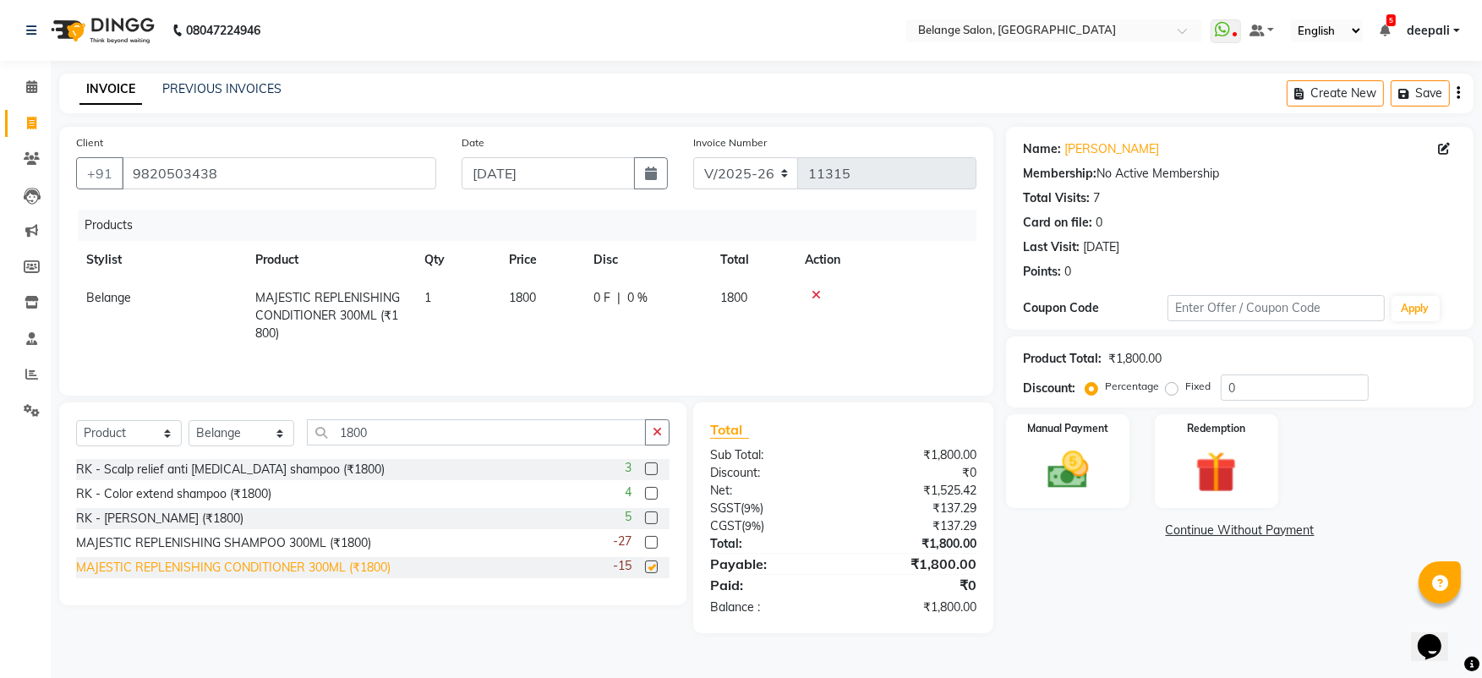
checkbox input "false"
drag, startPoint x: 485, startPoint y: 492, endPoint x: 643, endPoint y: 726, distance: 282.6
click at [643, 677] on html "08047224946 Select Location × Belange Salon, Wadala East WhatsApp Status ✕ Stat…" at bounding box center [741, 339] width 1482 height 678
click at [1087, 578] on div "Name: Shilpa Shah Membership: No Active Membership Total Visits: 7 Card on file…" at bounding box center [1246, 380] width 480 height 506
click at [1073, 496] on div "Manual Payment" at bounding box center [1068, 461] width 128 height 97
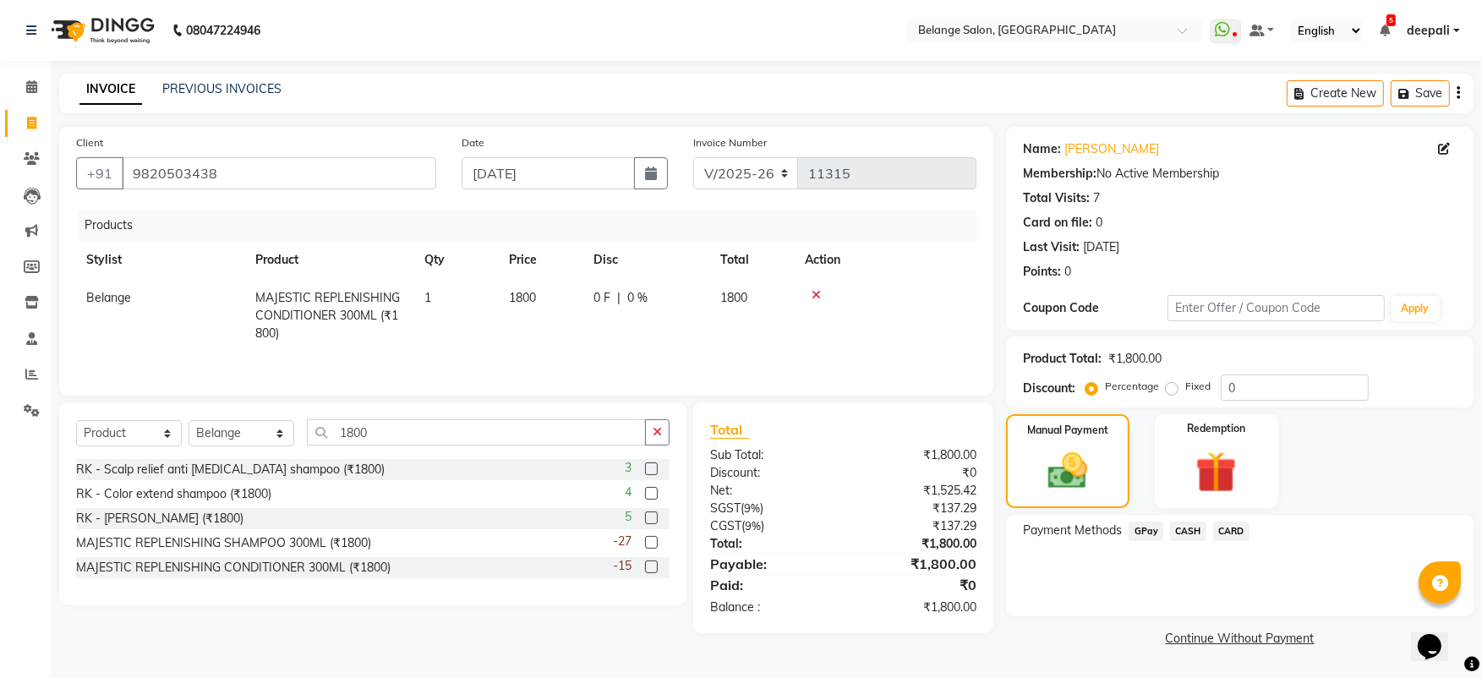
click at [1177, 528] on span "CASH" at bounding box center [1188, 531] width 36 height 19
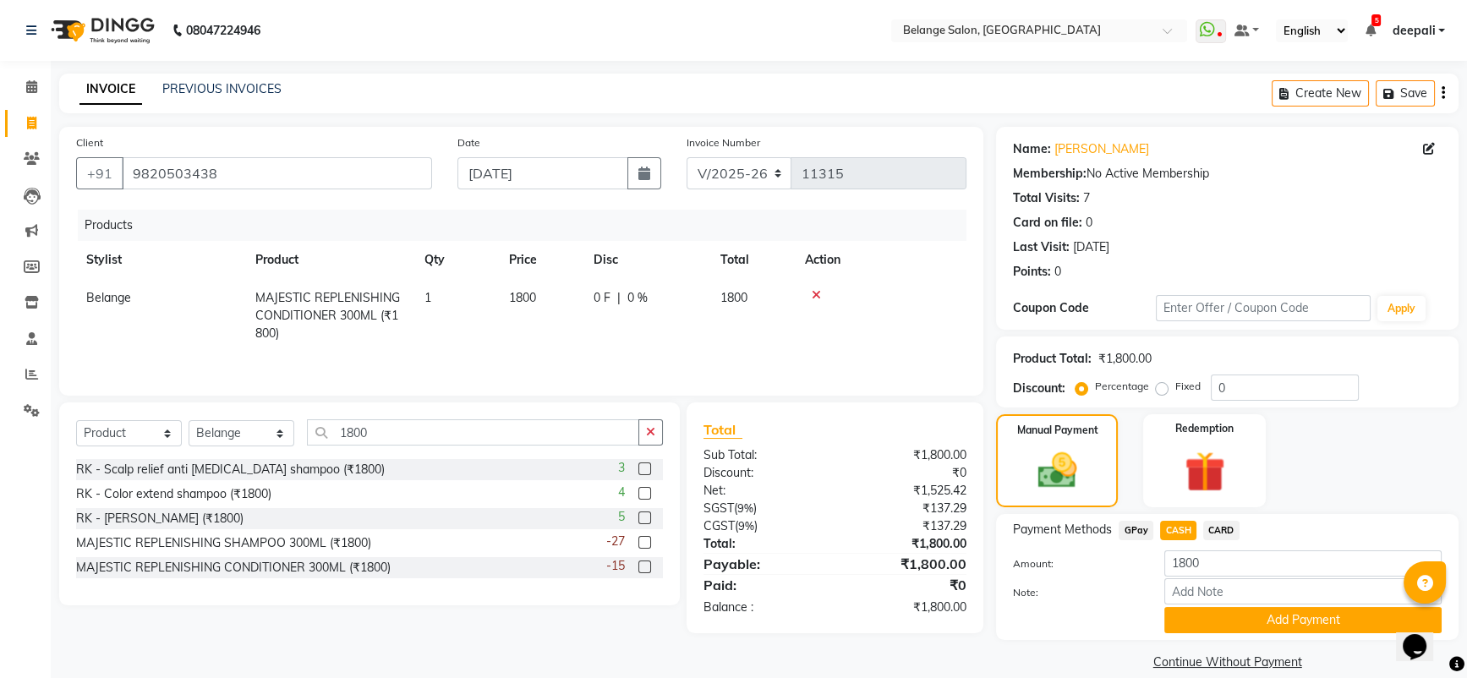
scroll to position [21, 0]
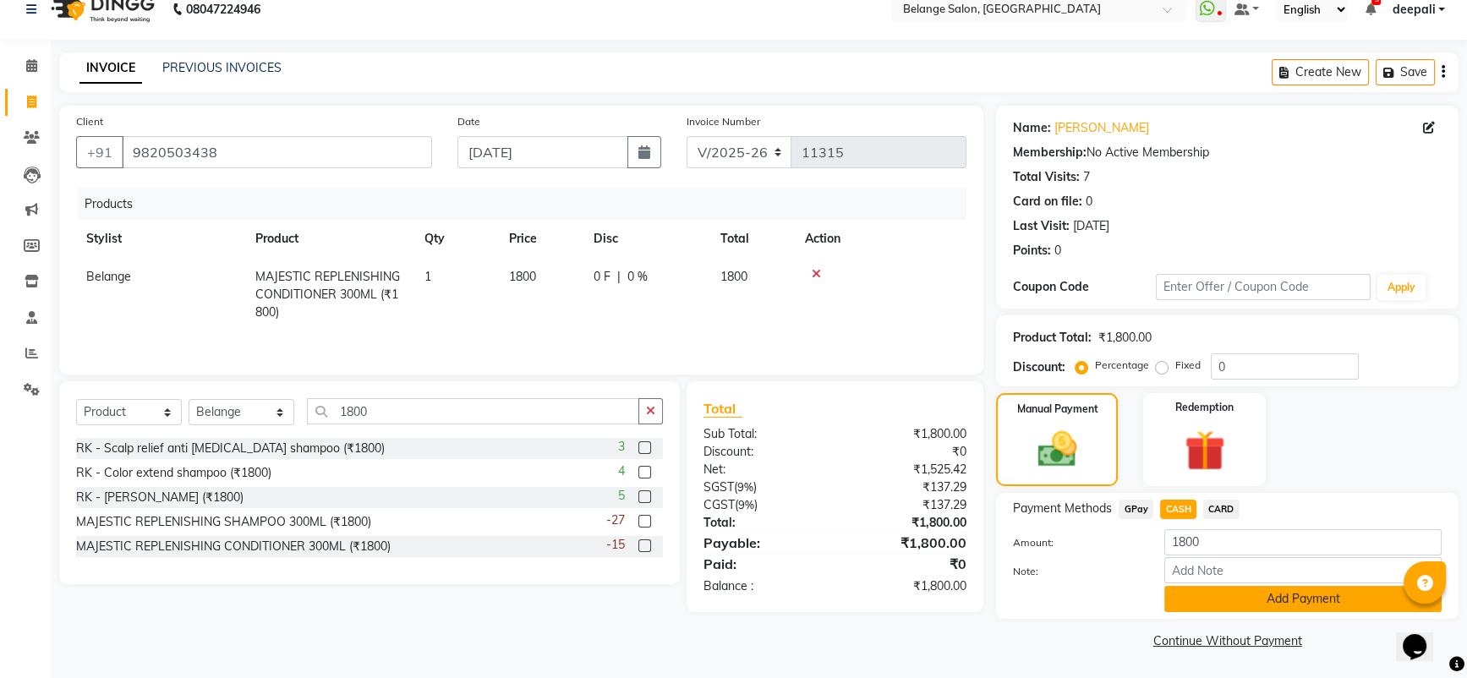
click at [1210, 587] on button "Add Payment" at bounding box center [1302, 599] width 277 height 26
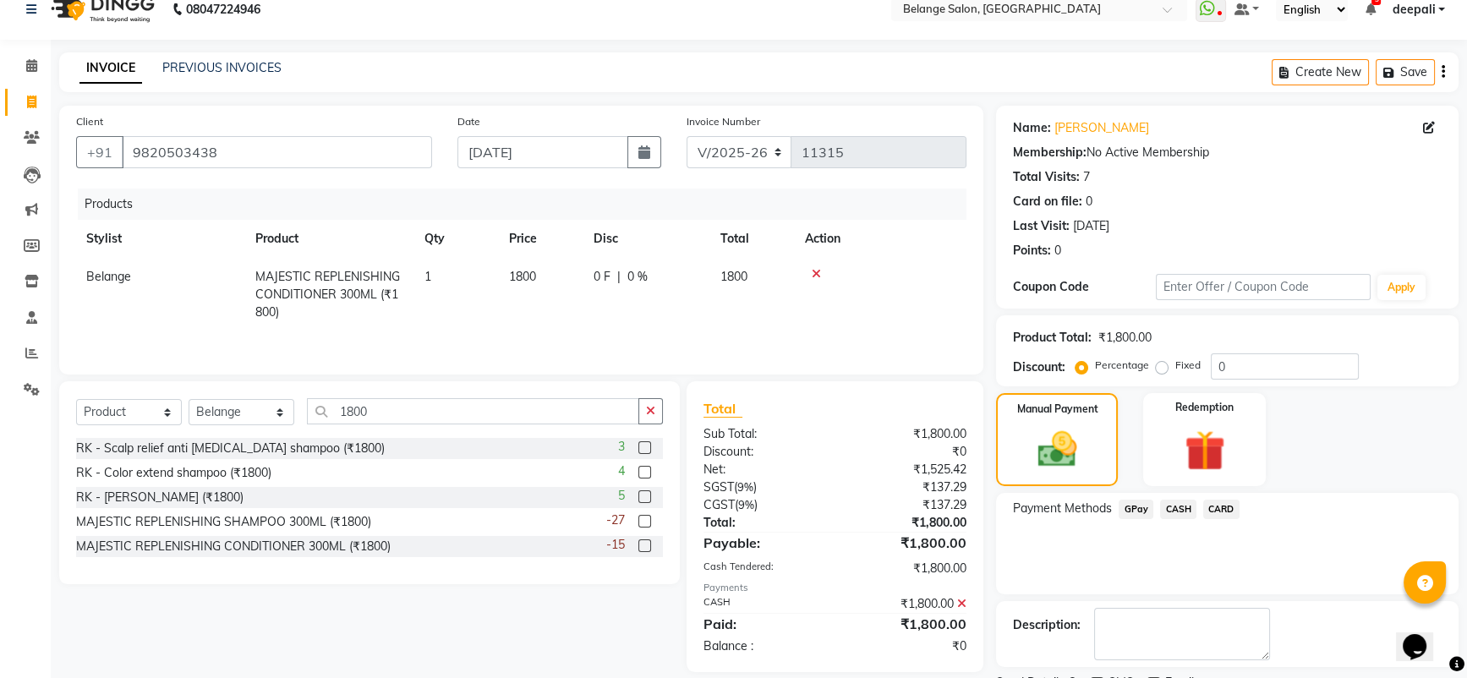
scroll to position [92, 0]
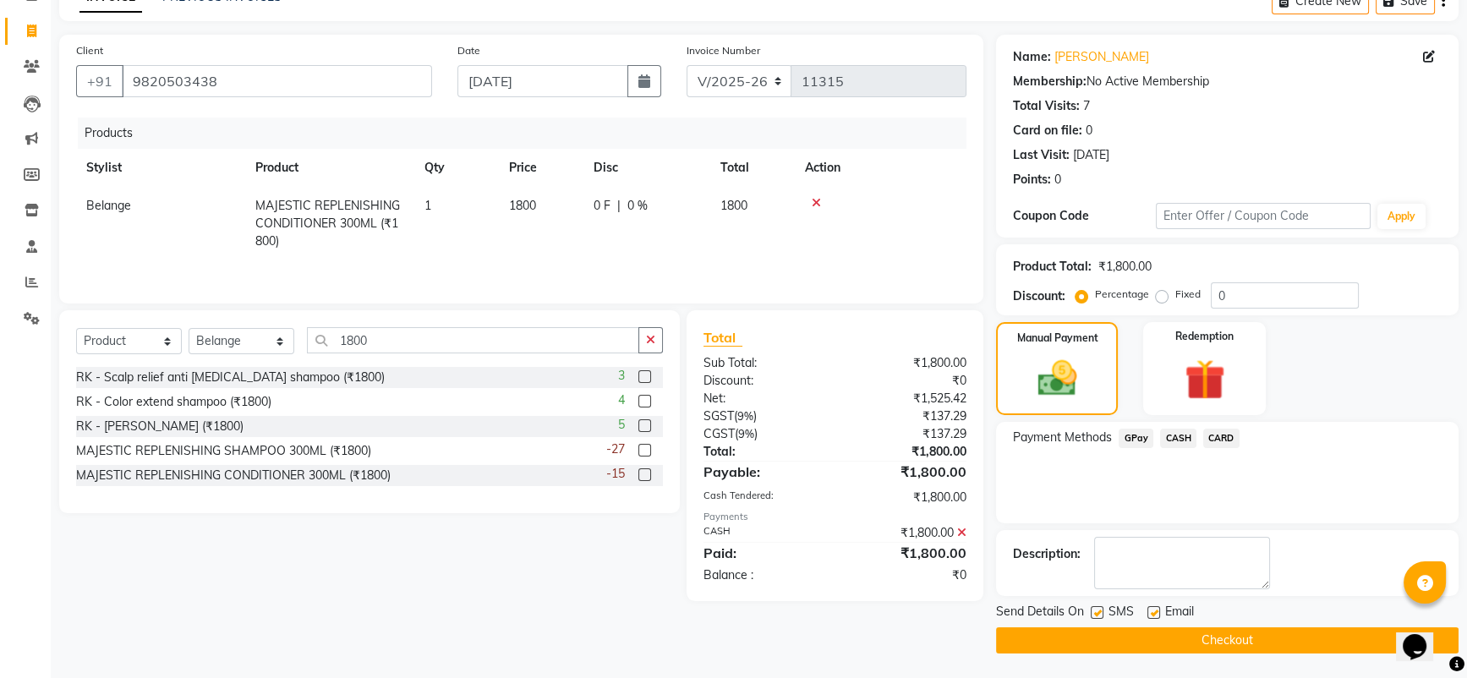
click at [1130, 645] on button "Checkout" at bounding box center [1227, 640] width 463 height 26
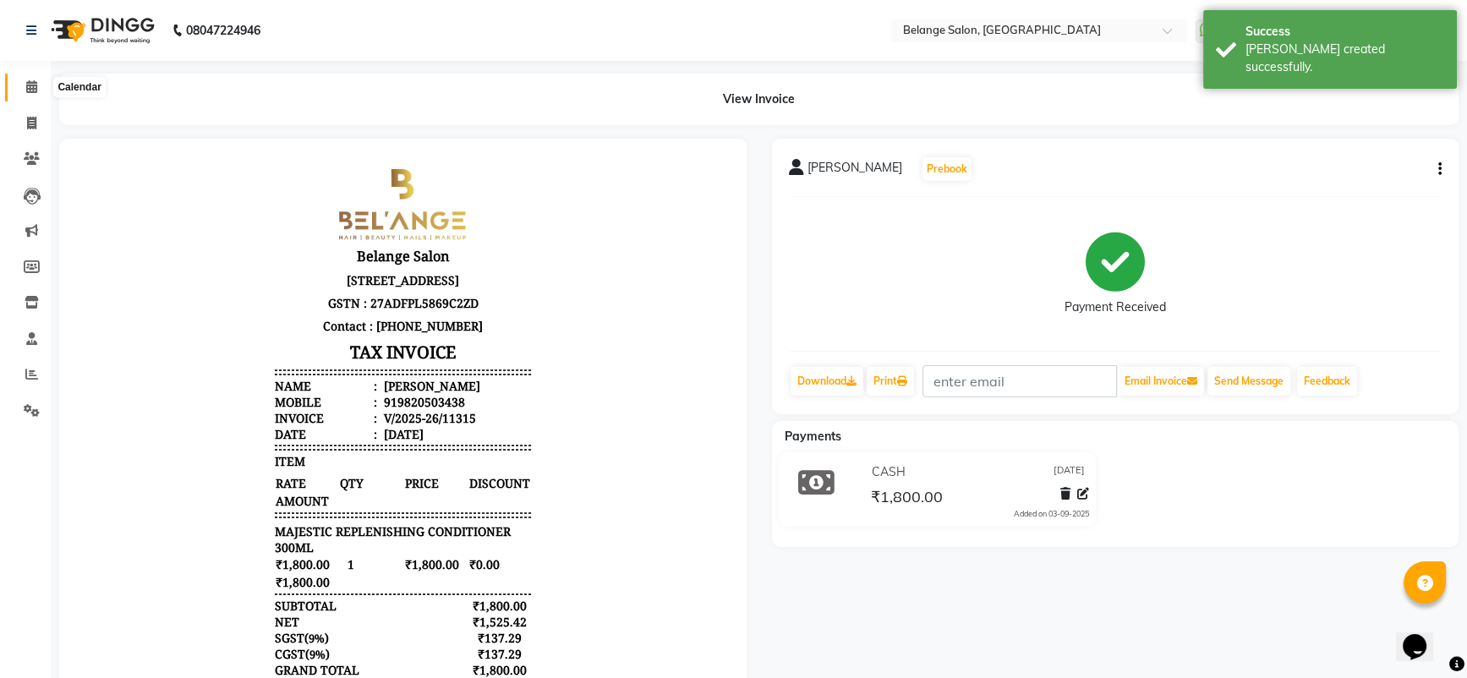
click at [28, 90] on icon at bounding box center [31, 86] width 11 height 13
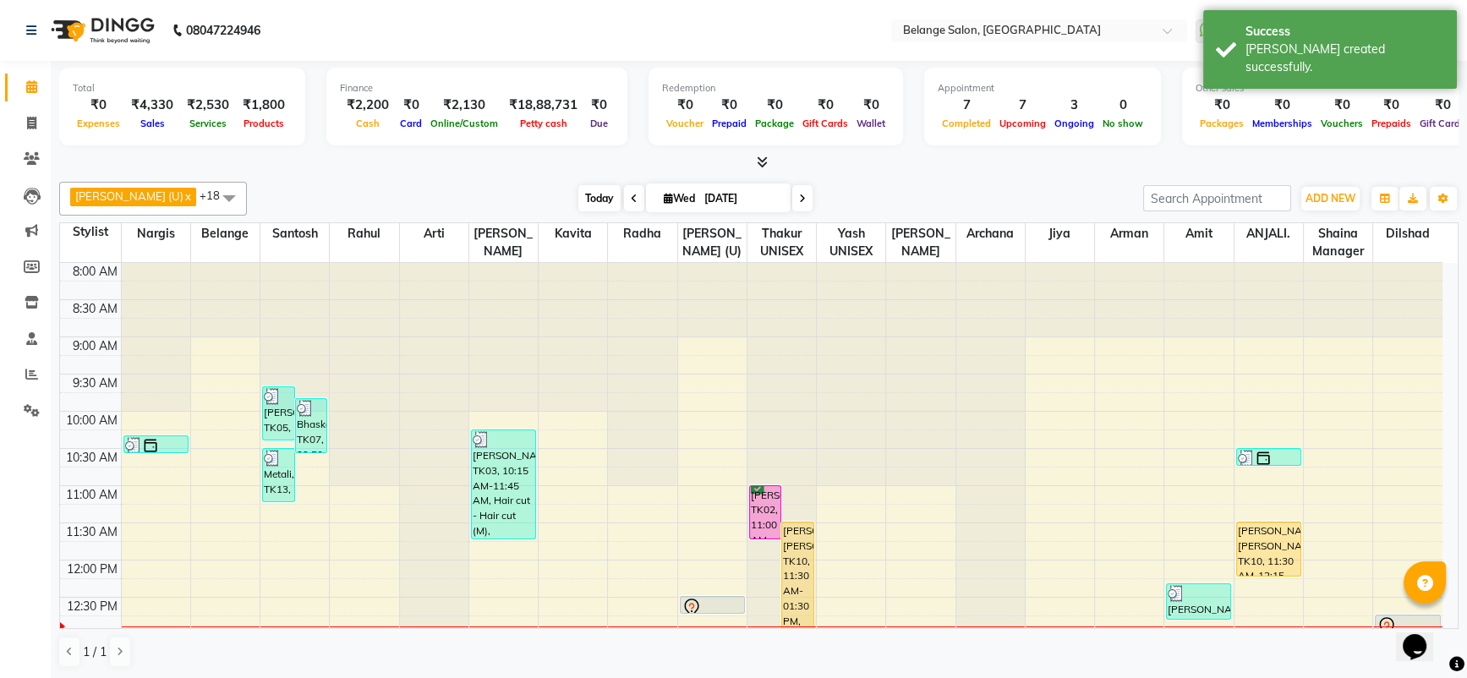
click at [578, 200] on span "Today" at bounding box center [599, 198] width 42 height 26
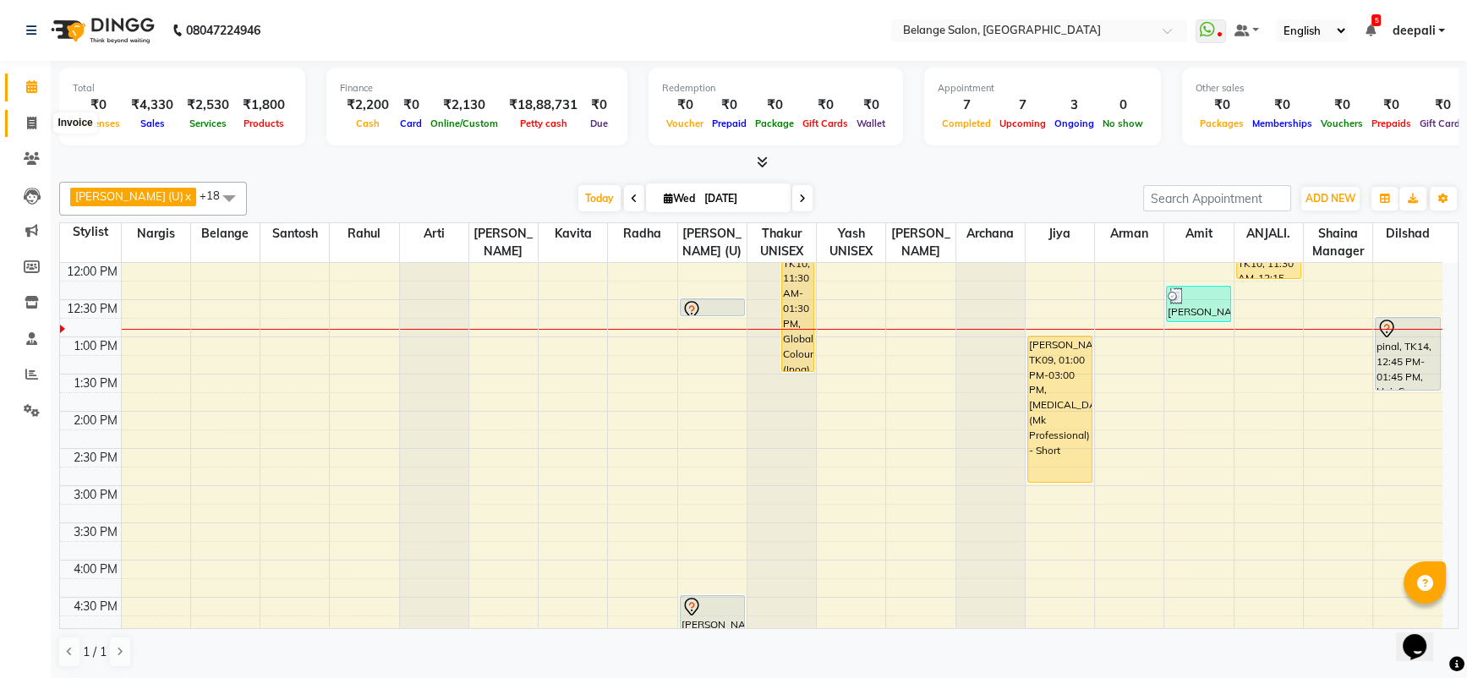
click at [24, 114] on span at bounding box center [32, 123] width 30 height 19
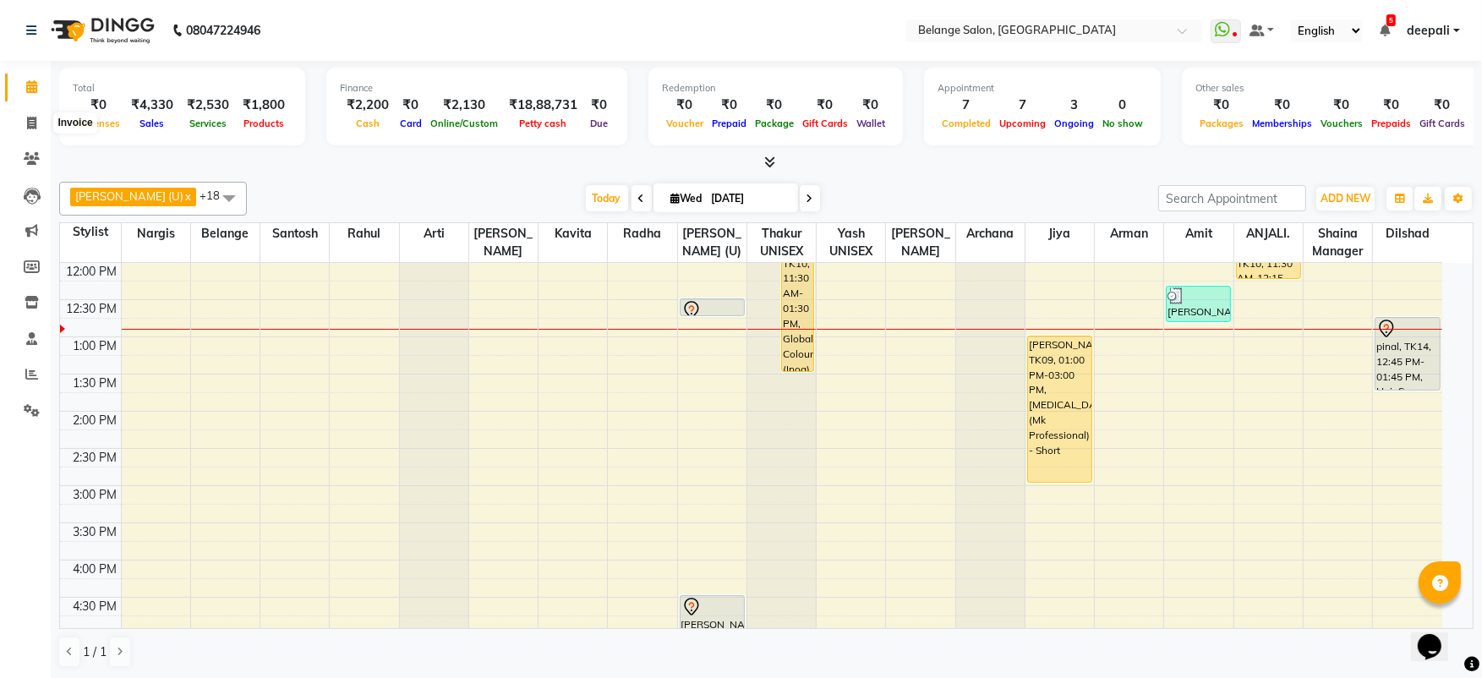
select select "5076"
select select "service"
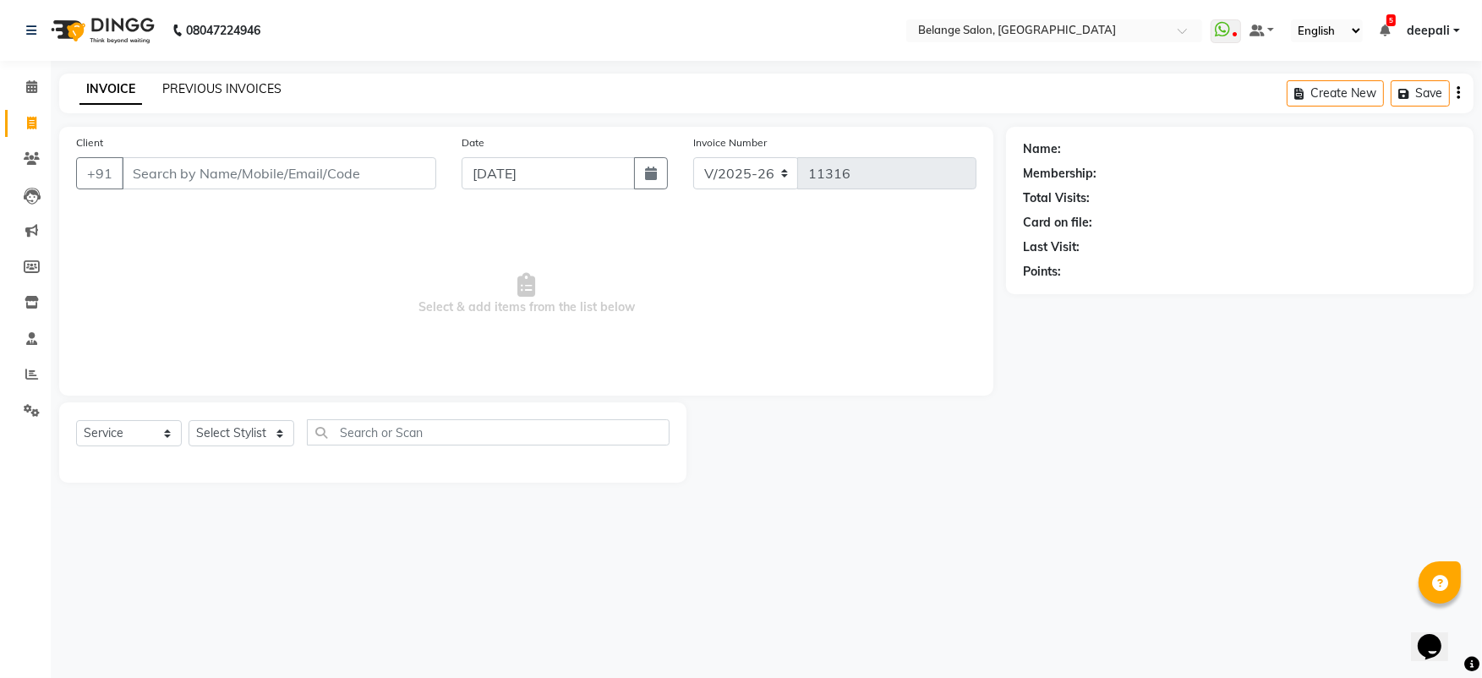
click at [212, 93] on link "PREVIOUS INVOICES" at bounding box center [221, 88] width 119 height 15
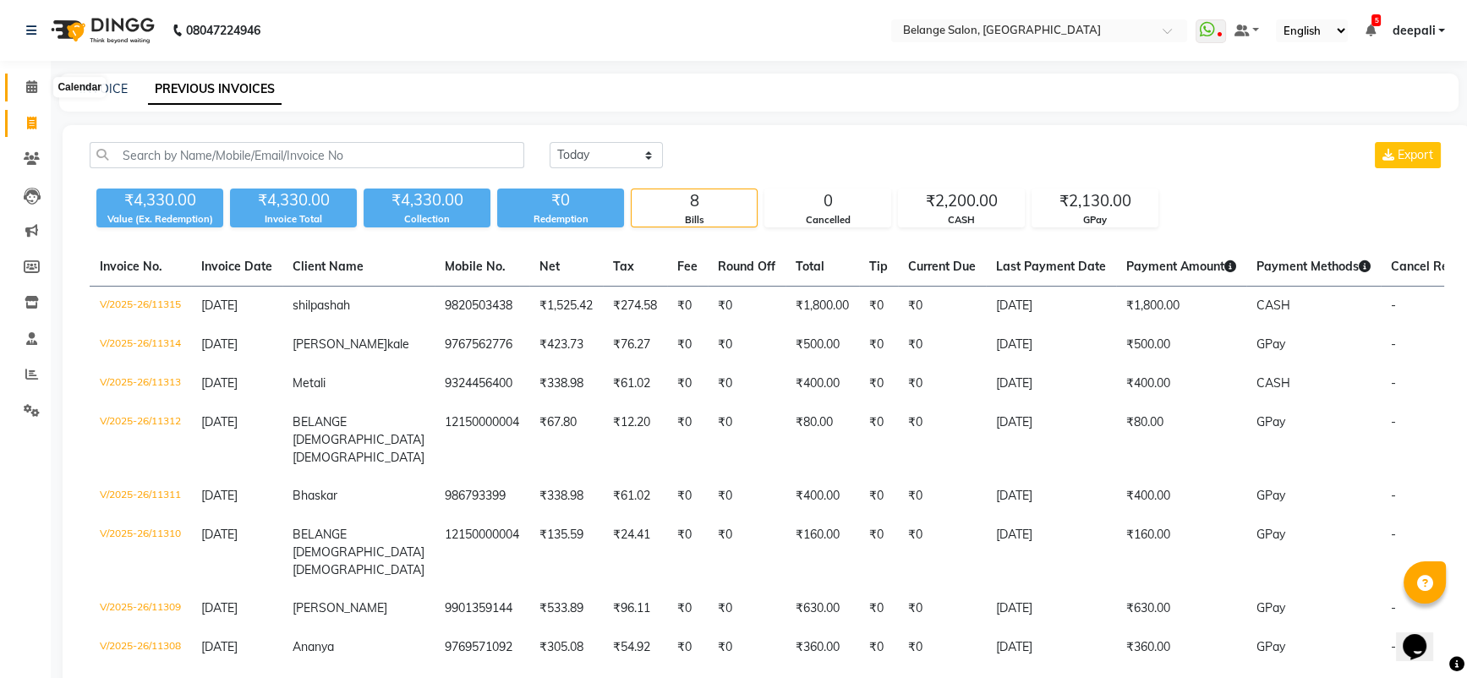
click at [30, 80] on icon at bounding box center [31, 86] width 11 height 13
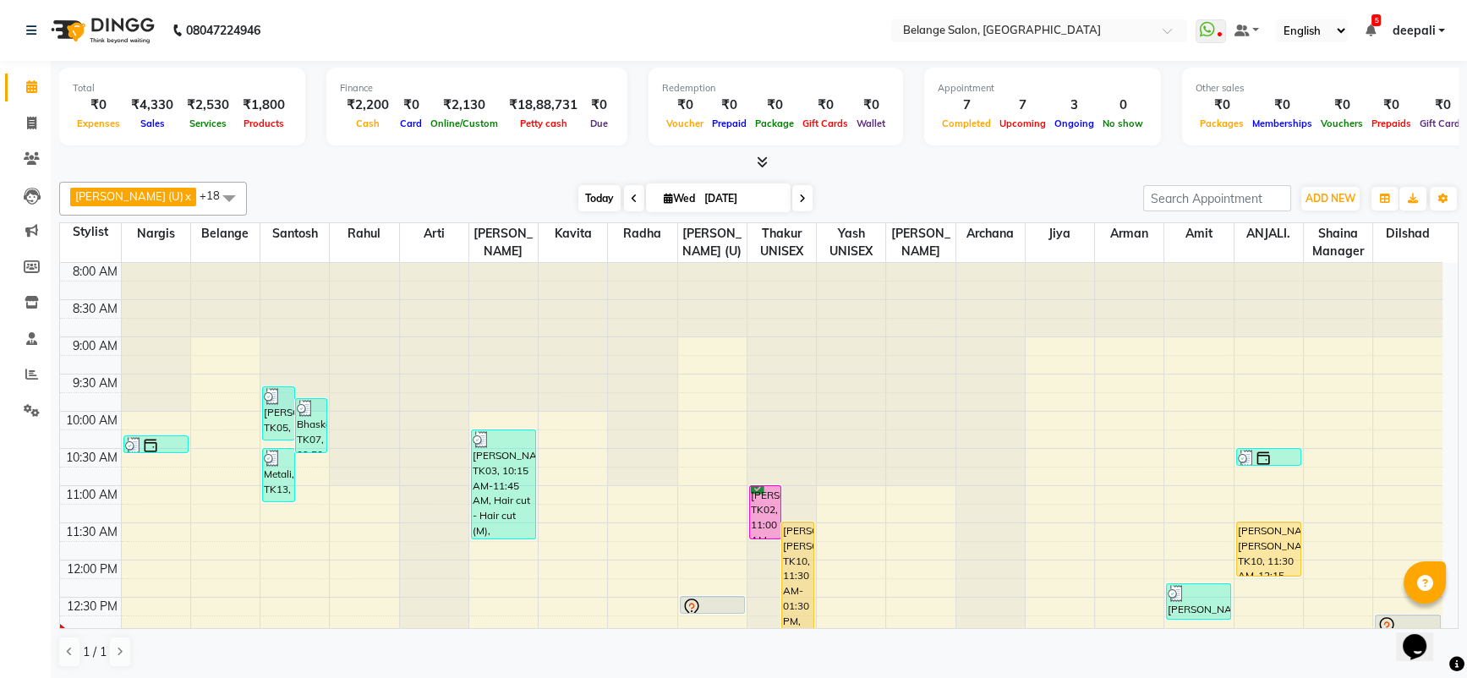
click at [578, 204] on span "Today" at bounding box center [599, 198] width 42 height 26
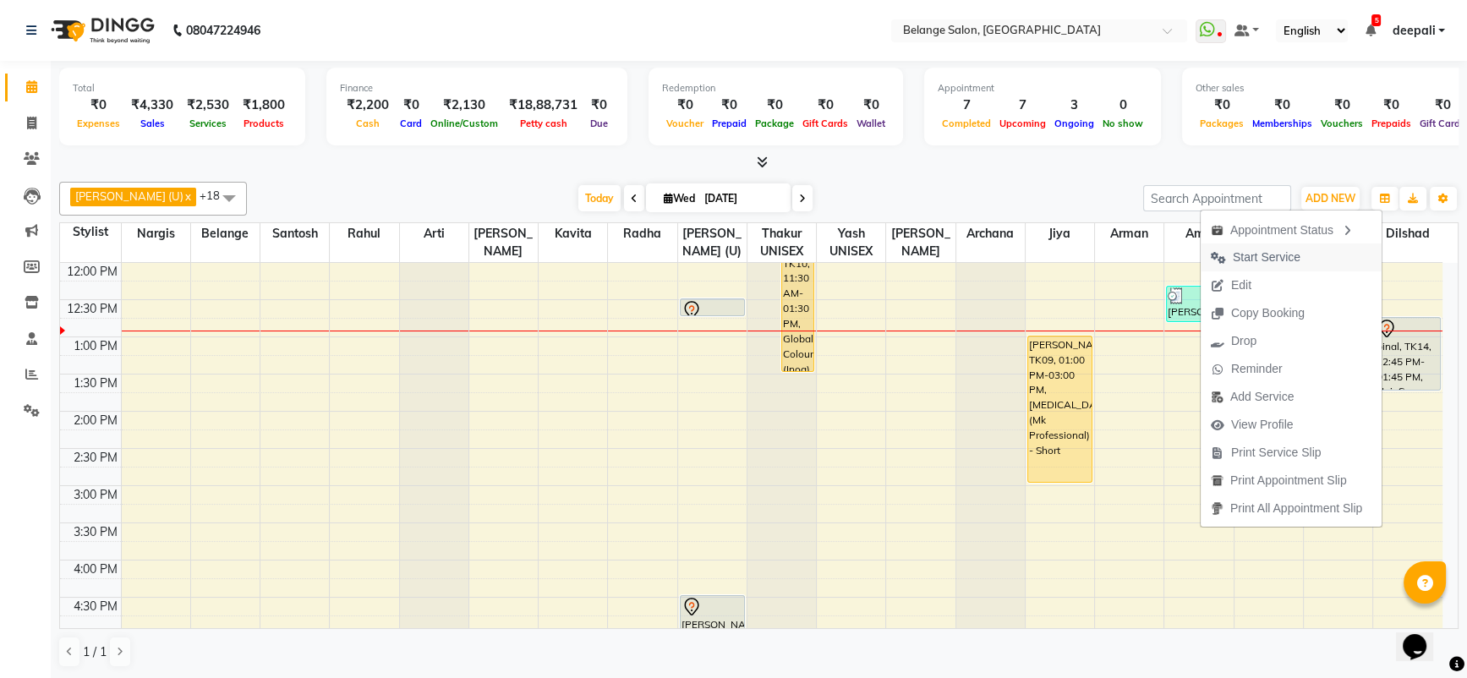
click at [1235, 257] on span "Start Service" at bounding box center [1267, 258] width 68 height 18
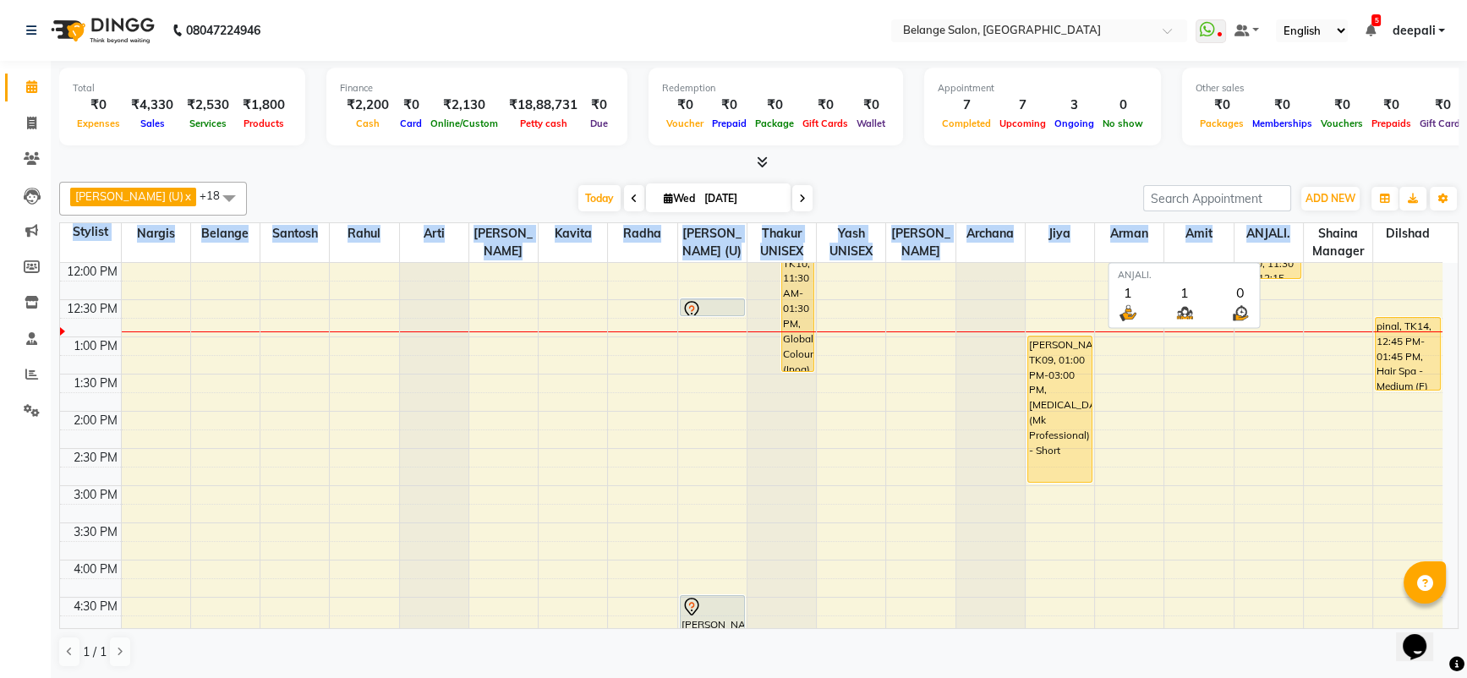
drag, startPoint x: 1235, startPoint y: 257, endPoint x: 1235, endPoint y: 218, distance: 38.9
click at [1235, 218] on div "aftab (U) x Amit x ANJALI. x Arman x Arti x Jiya x Kavita x Nargis x Radha x Ra…" at bounding box center [758, 425] width 1399 height 500
